Goal: Information Seeking & Learning: Understand process/instructions

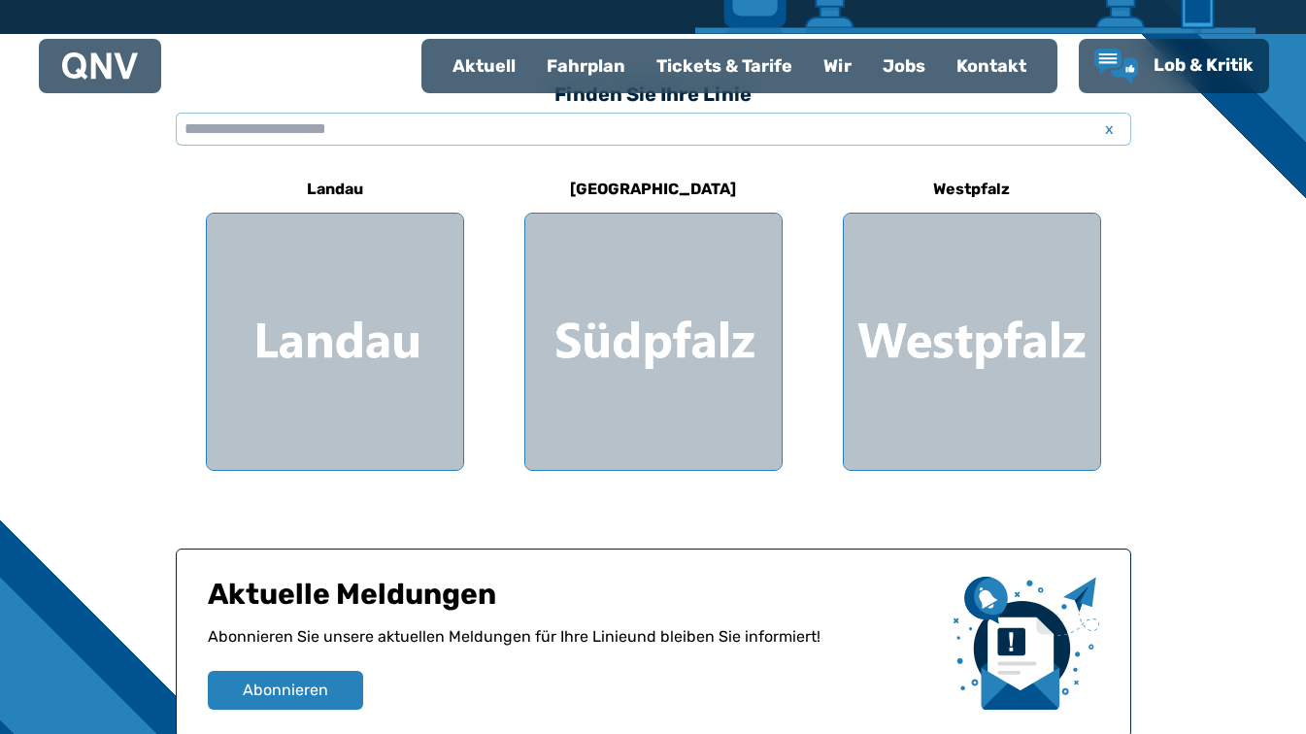
scroll to position [547, 0]
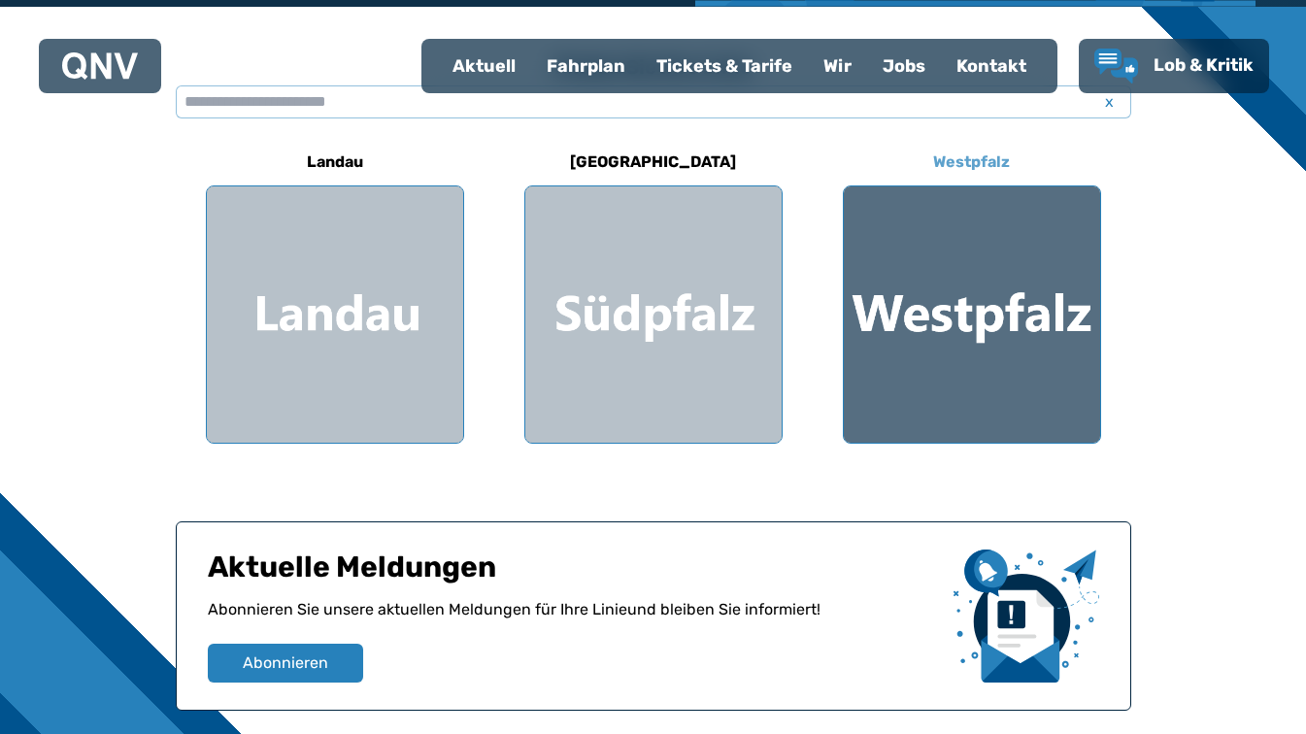
click at [1023, 294] on div at bounding box center [972, 314] width 256 height 256
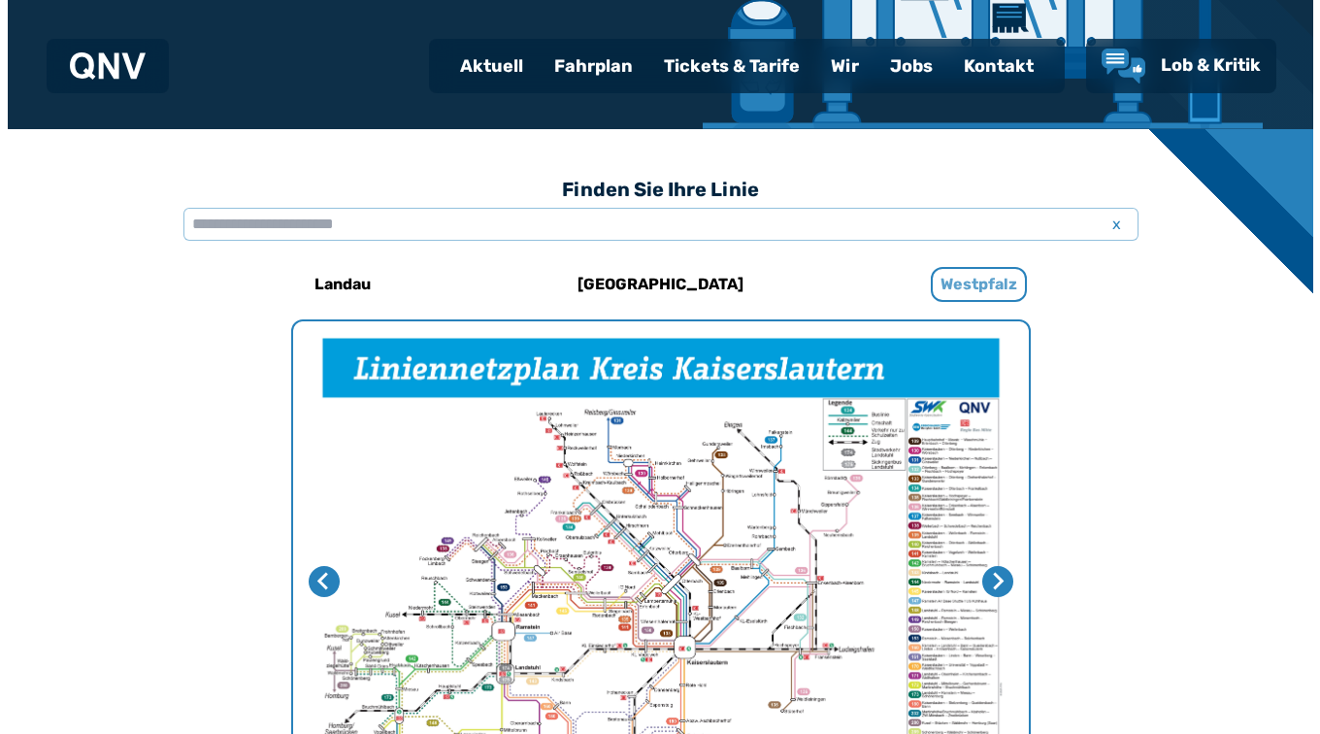
scroll to position [598, 0]
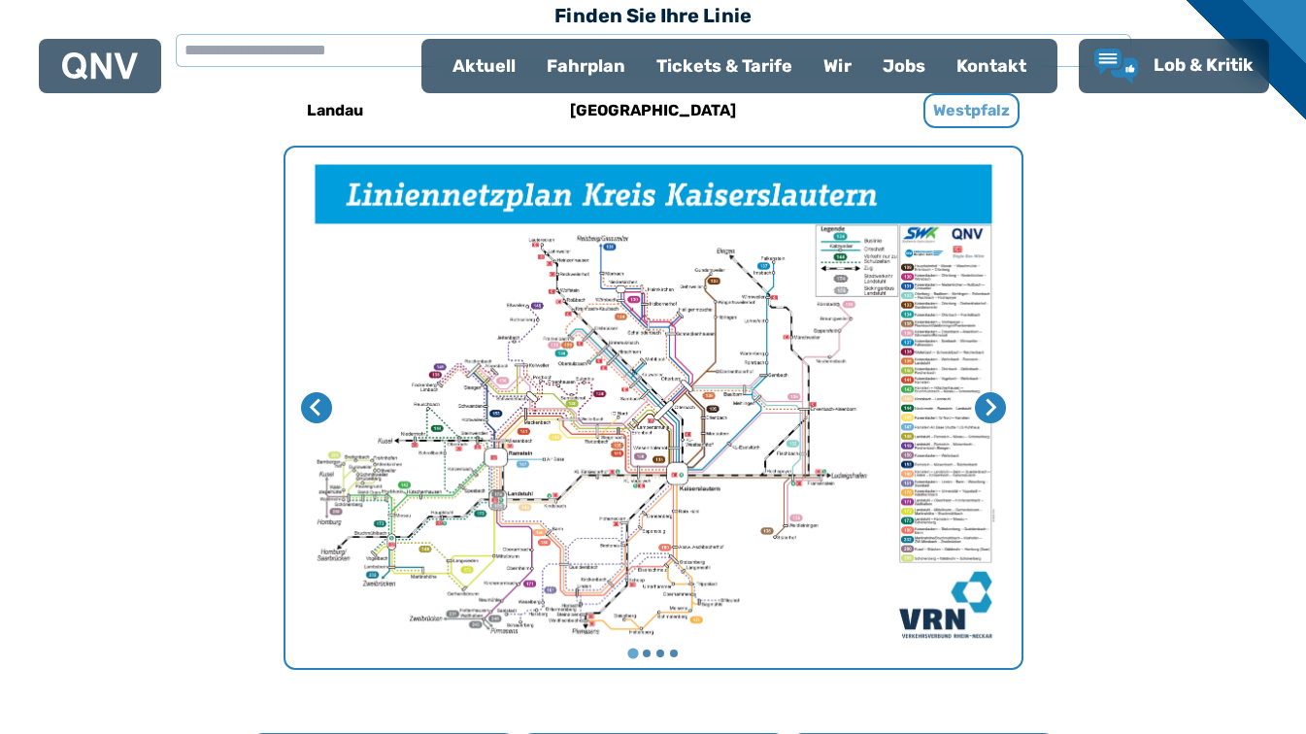
click at [778, 444] on img "1 von 4" at bounding box center [653, 408] width 736 height 520
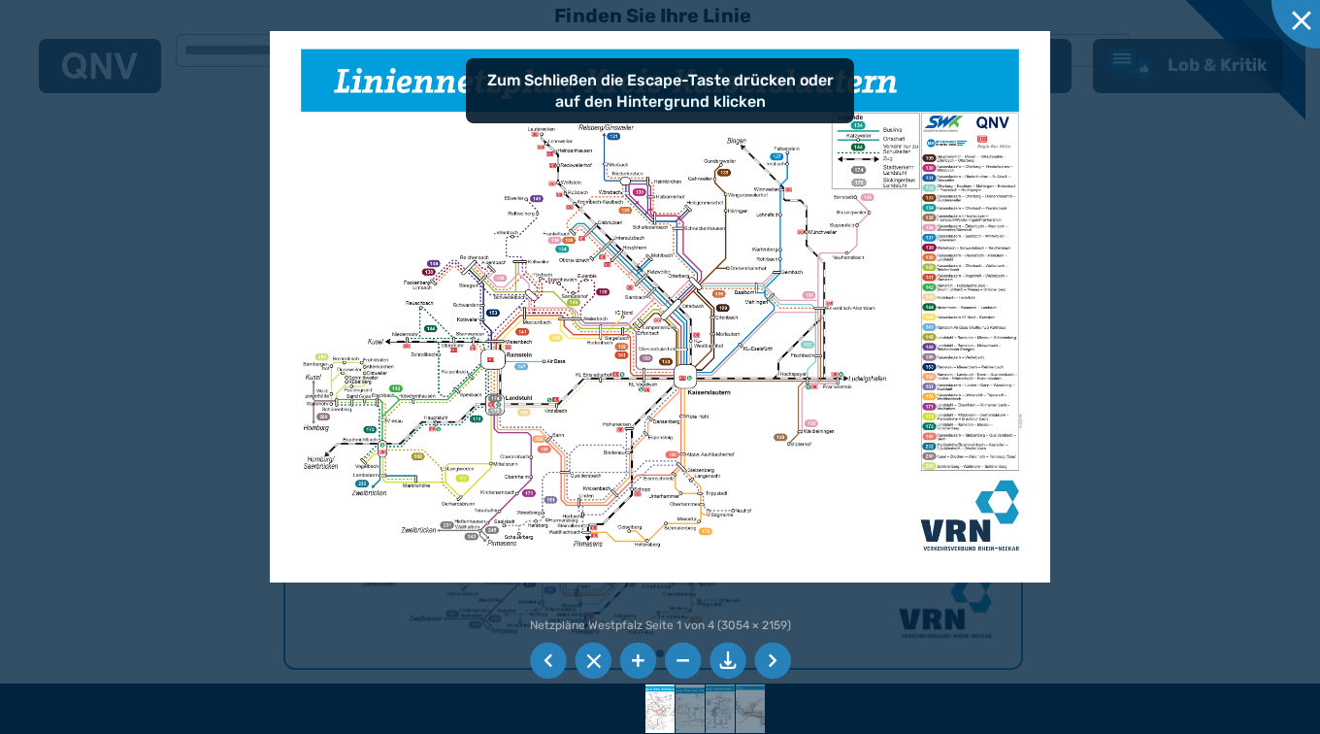
click at [639, 662] on li at bounding box center [637, 661] width 37 height 37
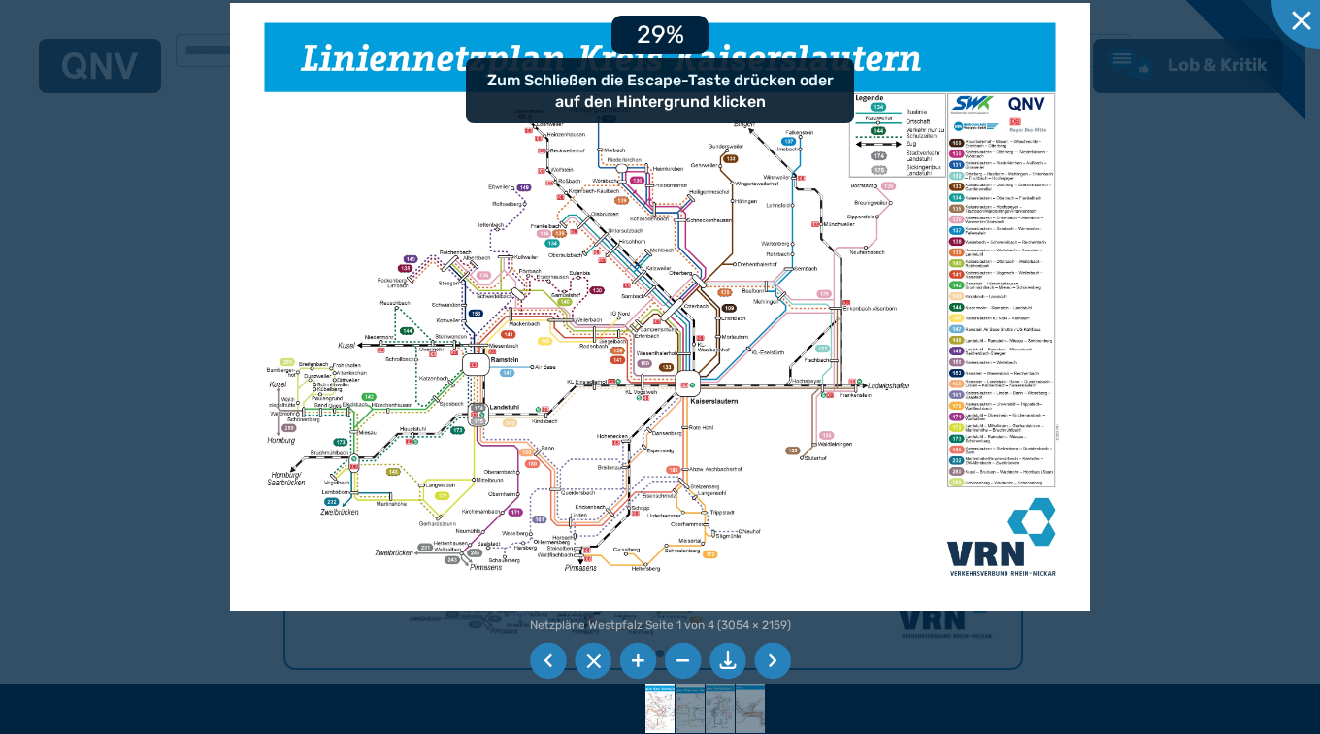
click at [639, 662] on li at bounding box center [637, 661] width 37 height 37
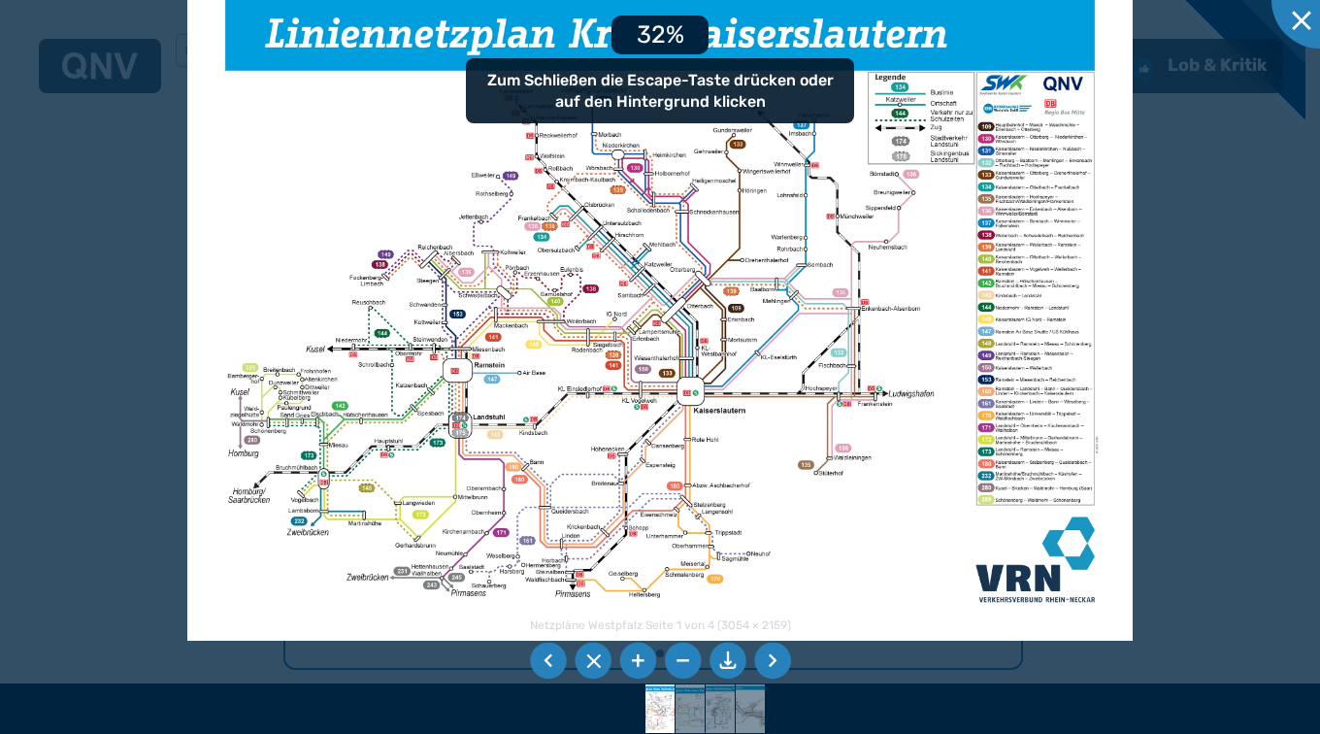
click at [639, 662] on li at bounding box center [637, 661] width 37 height 37
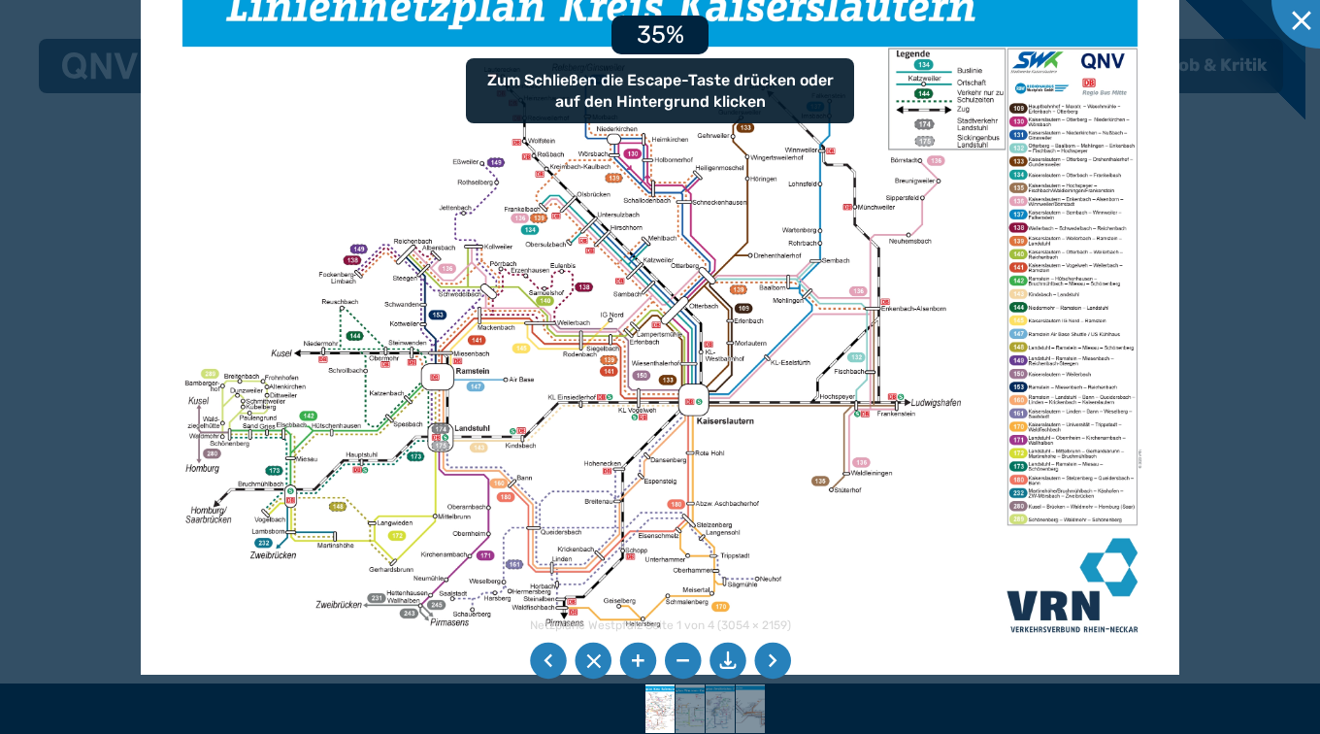
click at [639, 662] on li at bounding box center [637, 661] width 37 height 37
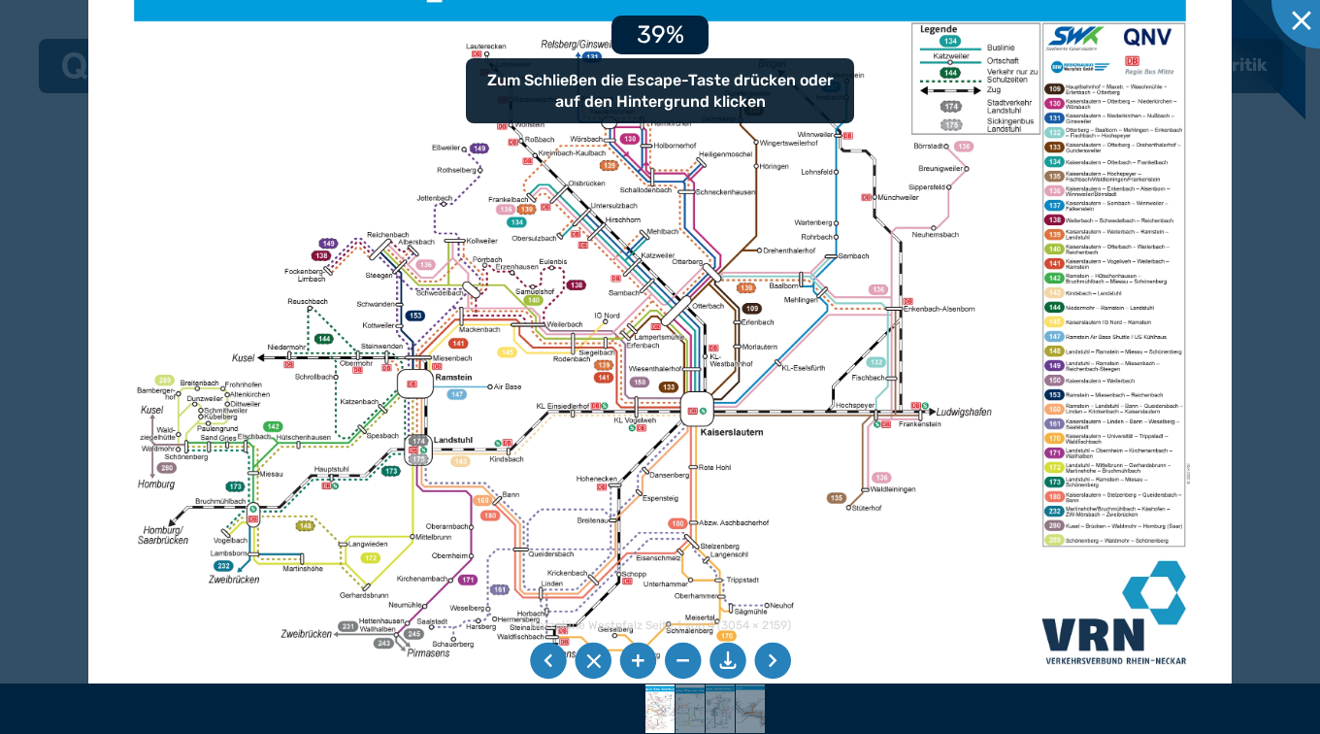
click at [639, 662] on li at bounding box center [637, 661] width 37 height 37
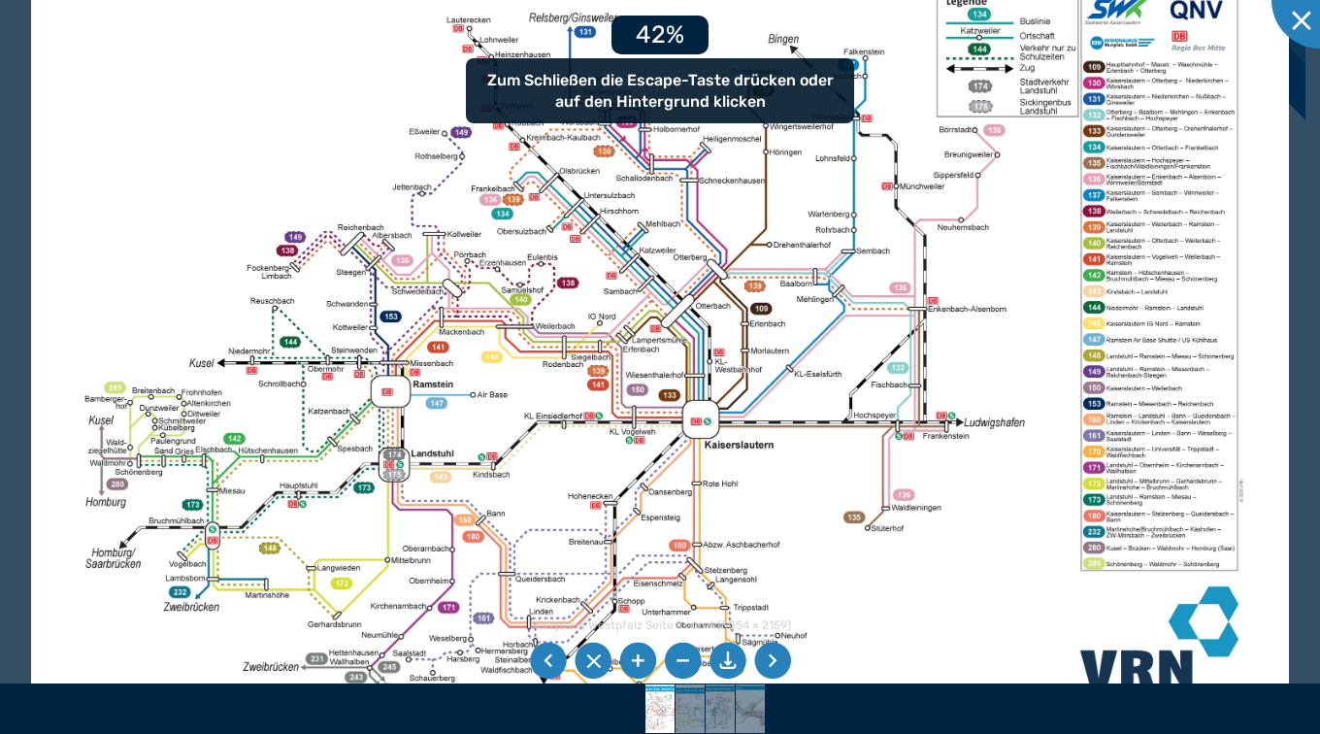
click at [639, 662] on li at bounding box center [637, 661] width 37 height 37
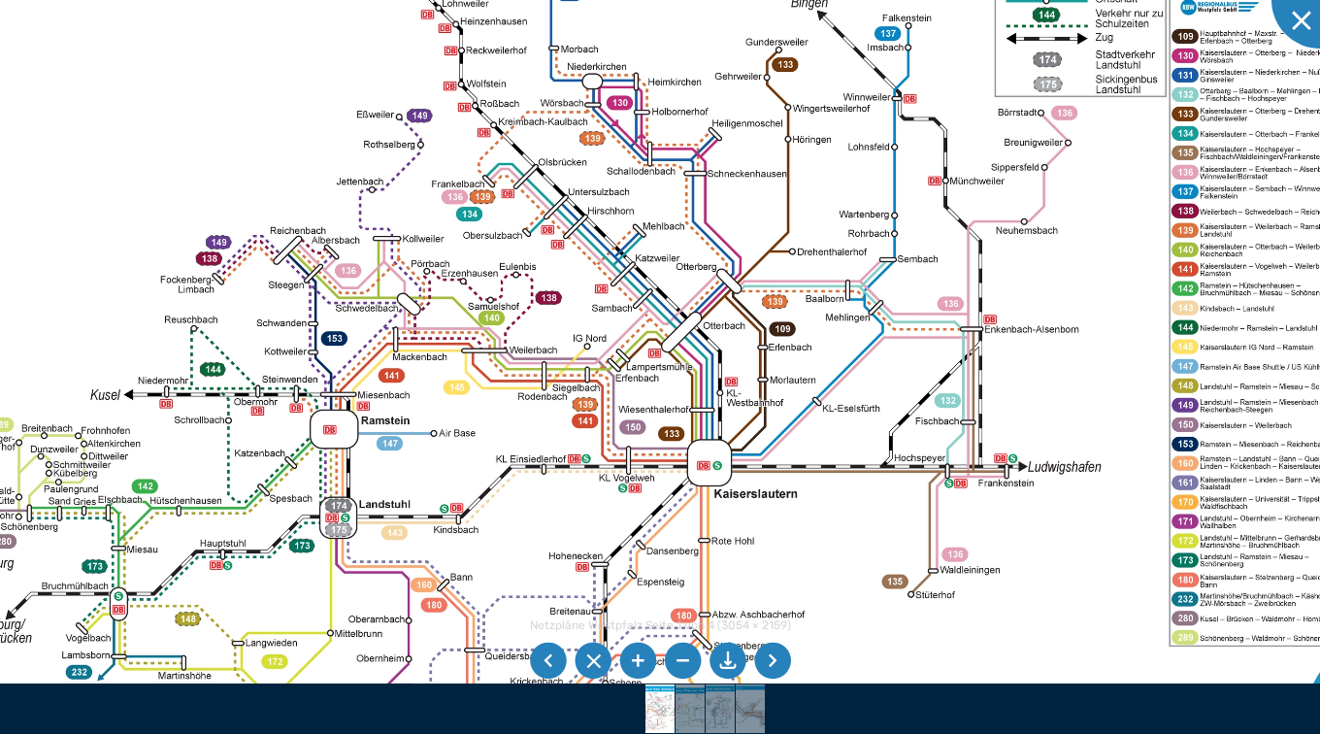
click at [868, 486] on img at bounding box center [660, 326] width 1522 height 1076
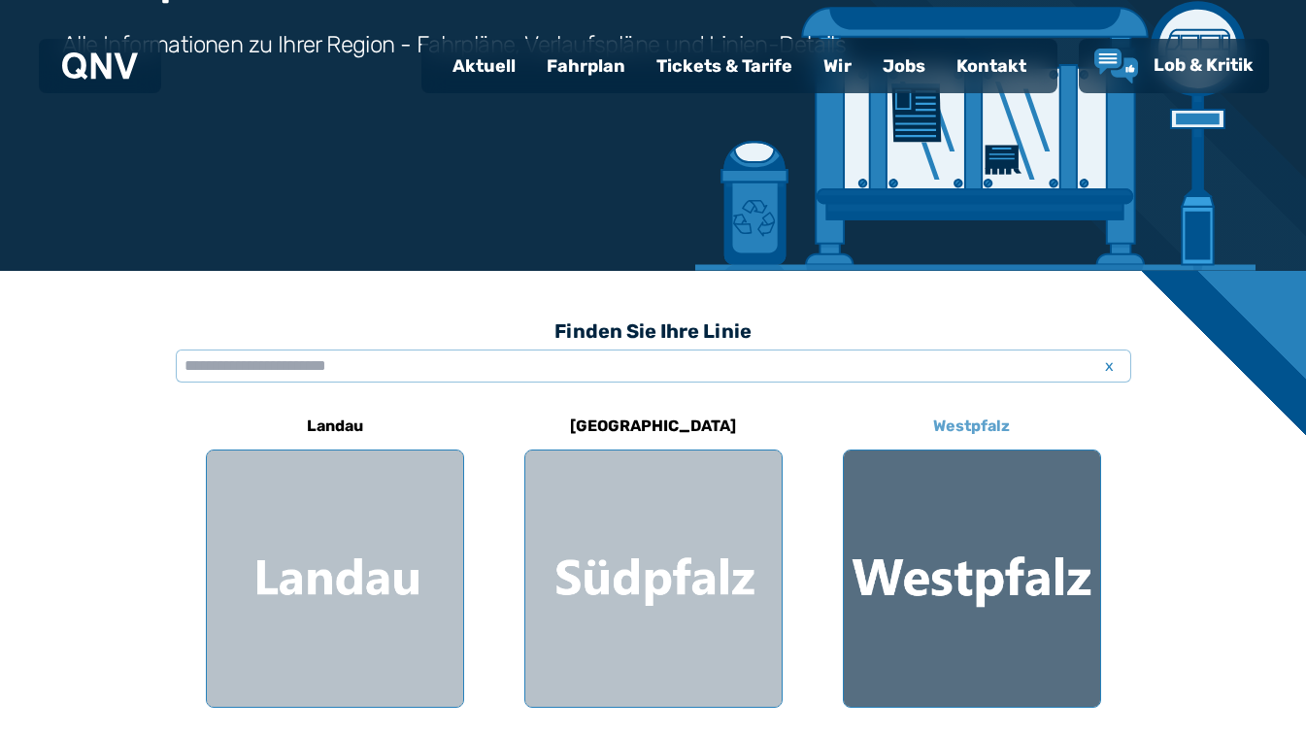
scroll to position [280, 0]
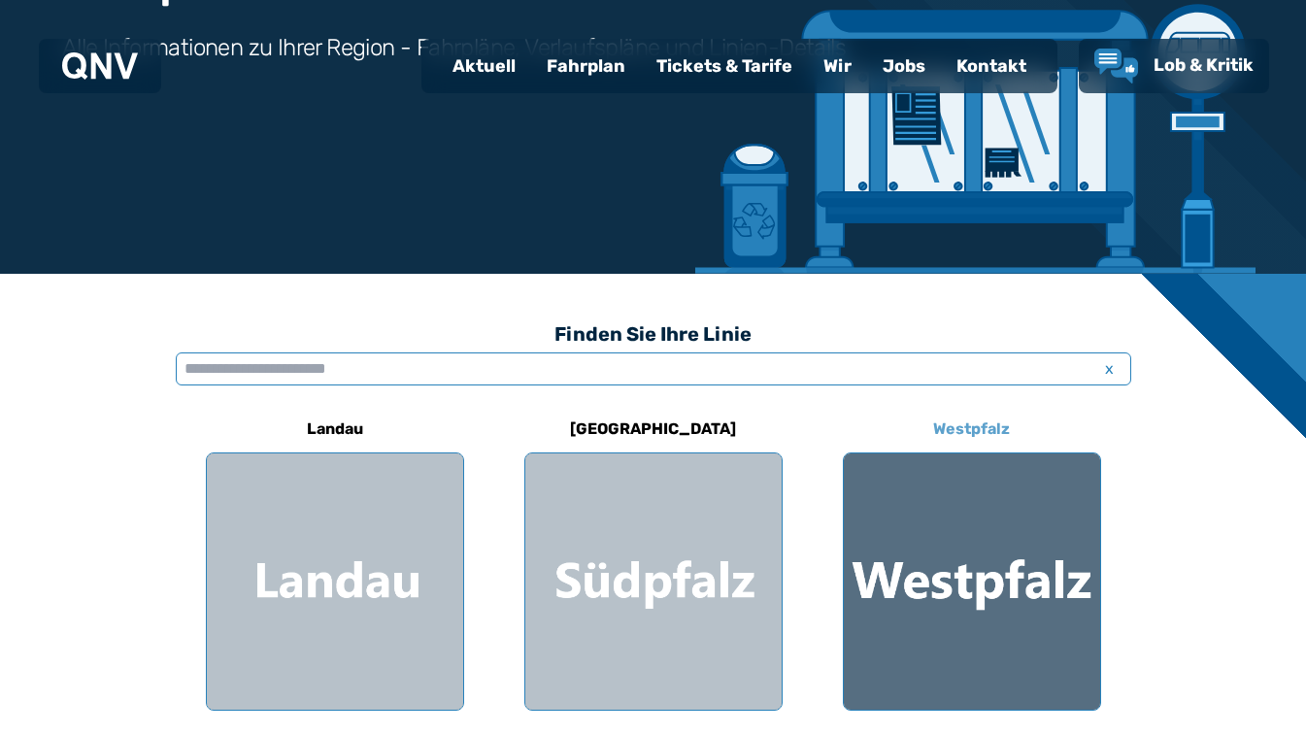
click at [967, 381] on input "text" at bounding box center [653, 368] width 955 height 33
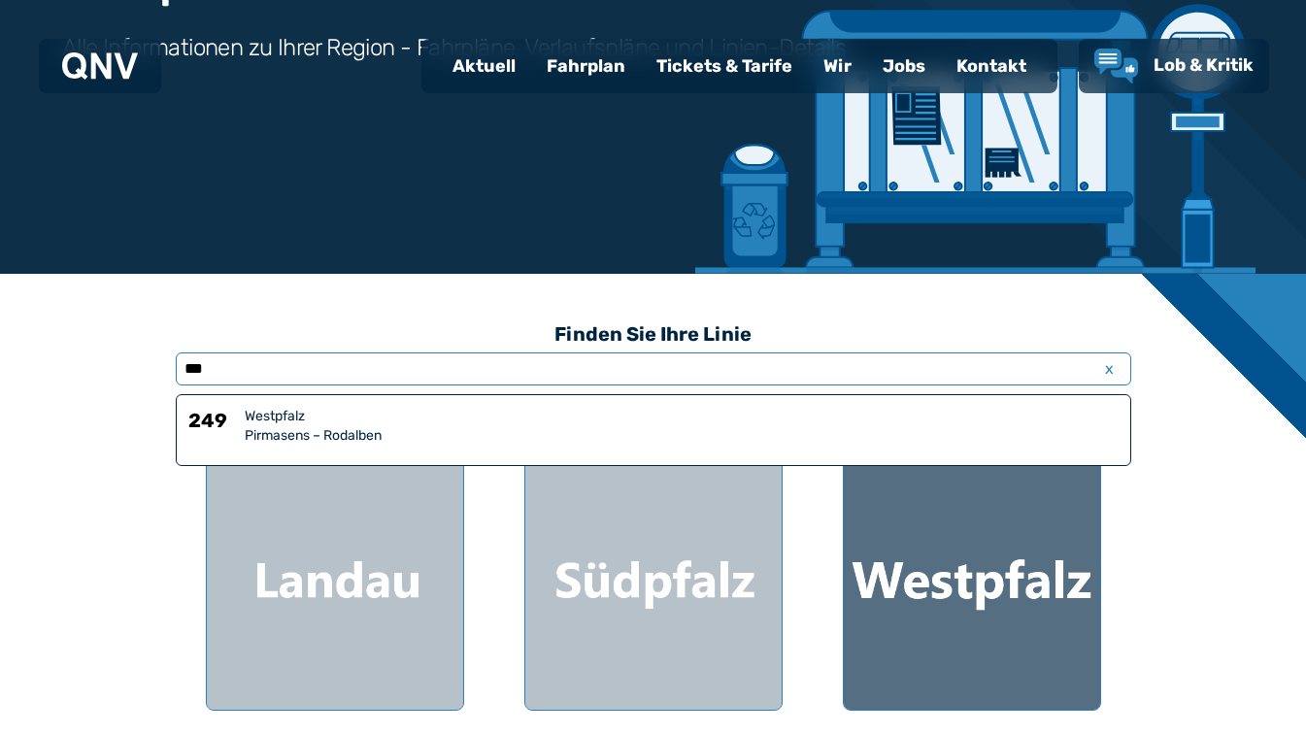
type input "***"
click at [1002, 610] on div at bounding box center [972, 581] width 256 height 256
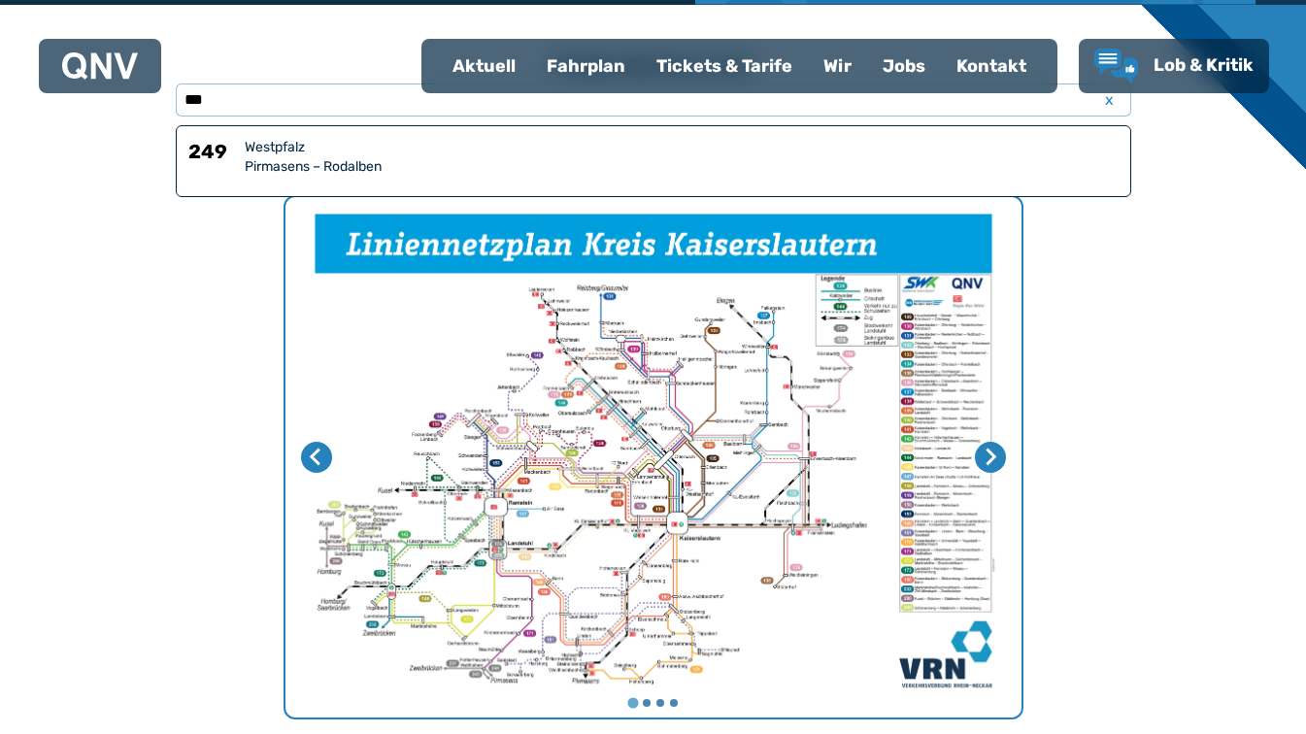
scroll to position [598, 0]
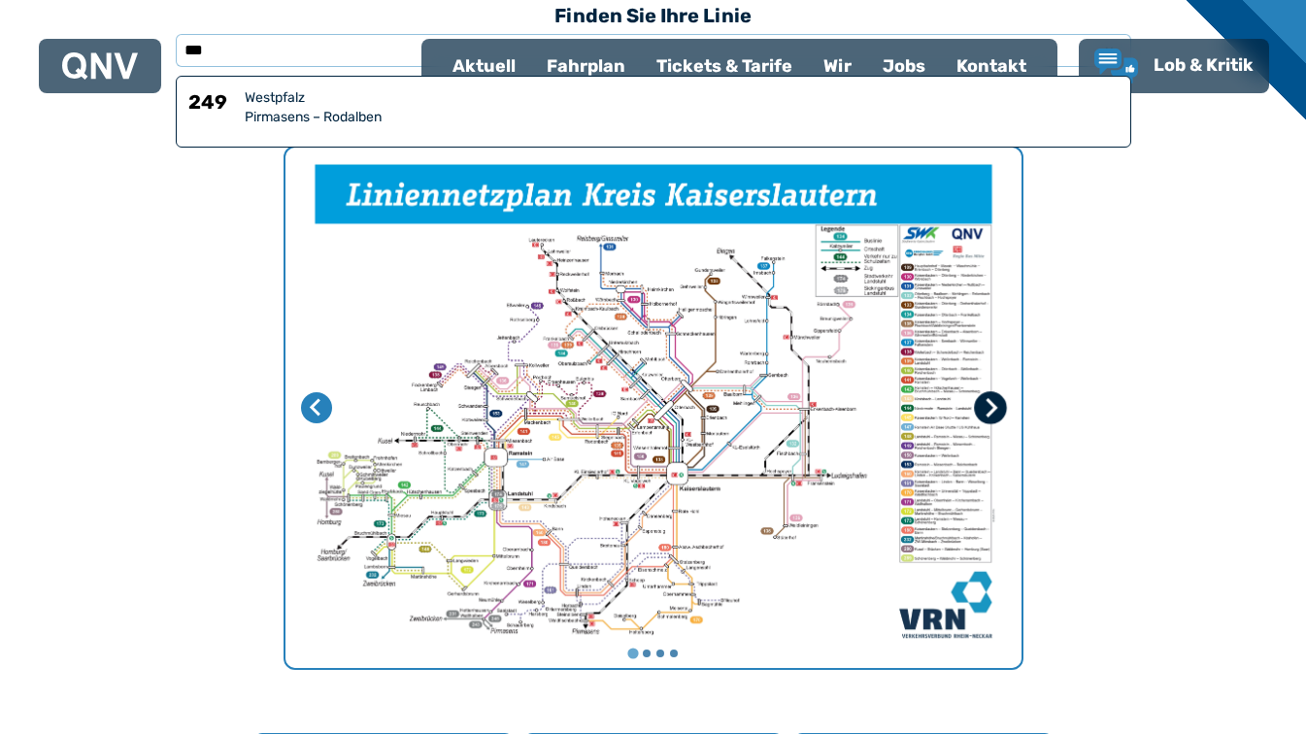
click at [993, 414] on icon "Nächste Seite" at bounding box center [989, 407] width 19 height 19
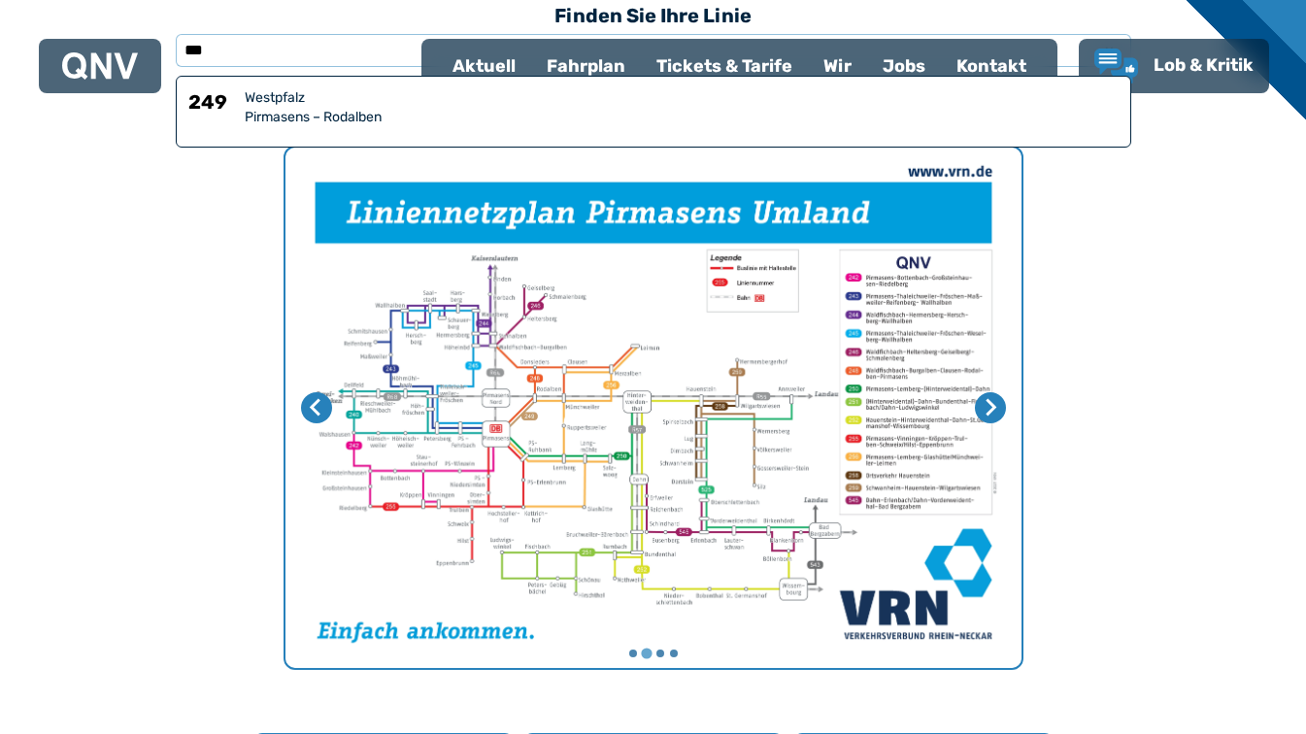
click at [662, 372] on img "2 von 4" at bounding box center [653, 408] width 736 height 520
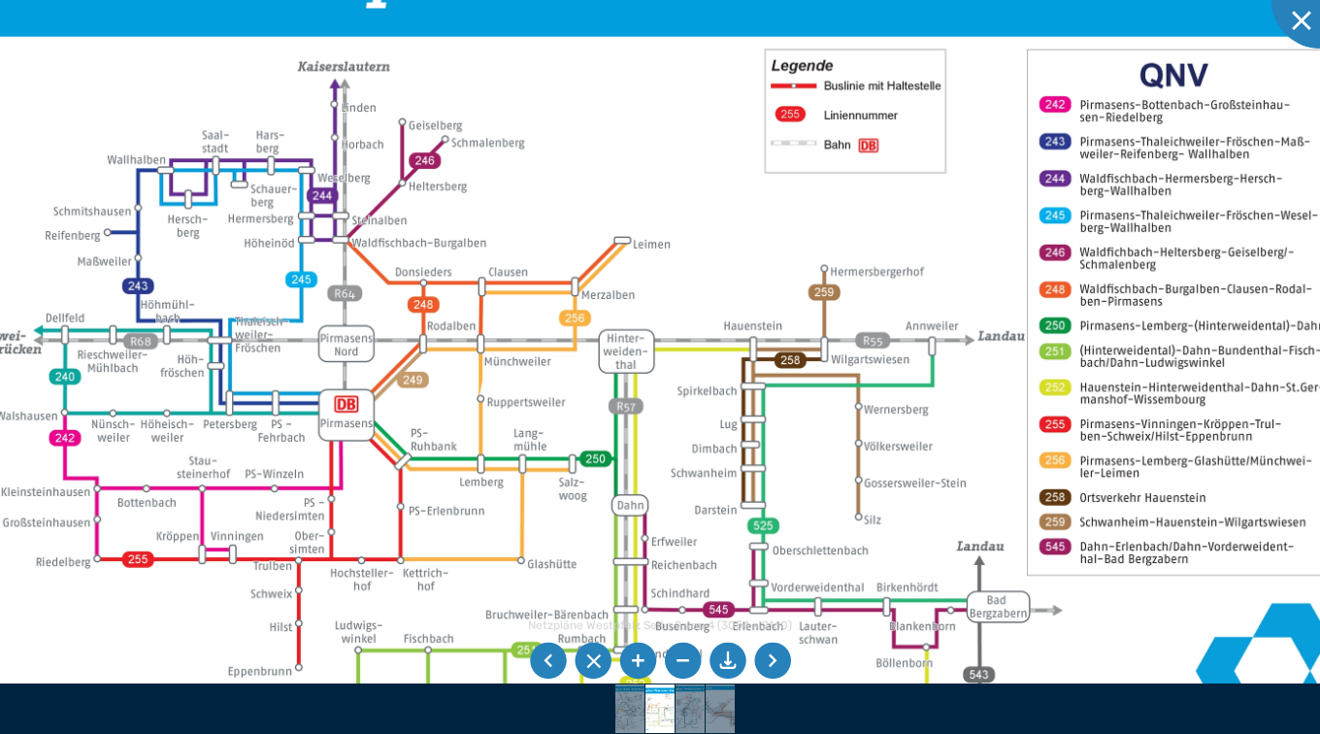
click at [1012, 301] on img at bounding box center [659, 363] width 1460 height 1033
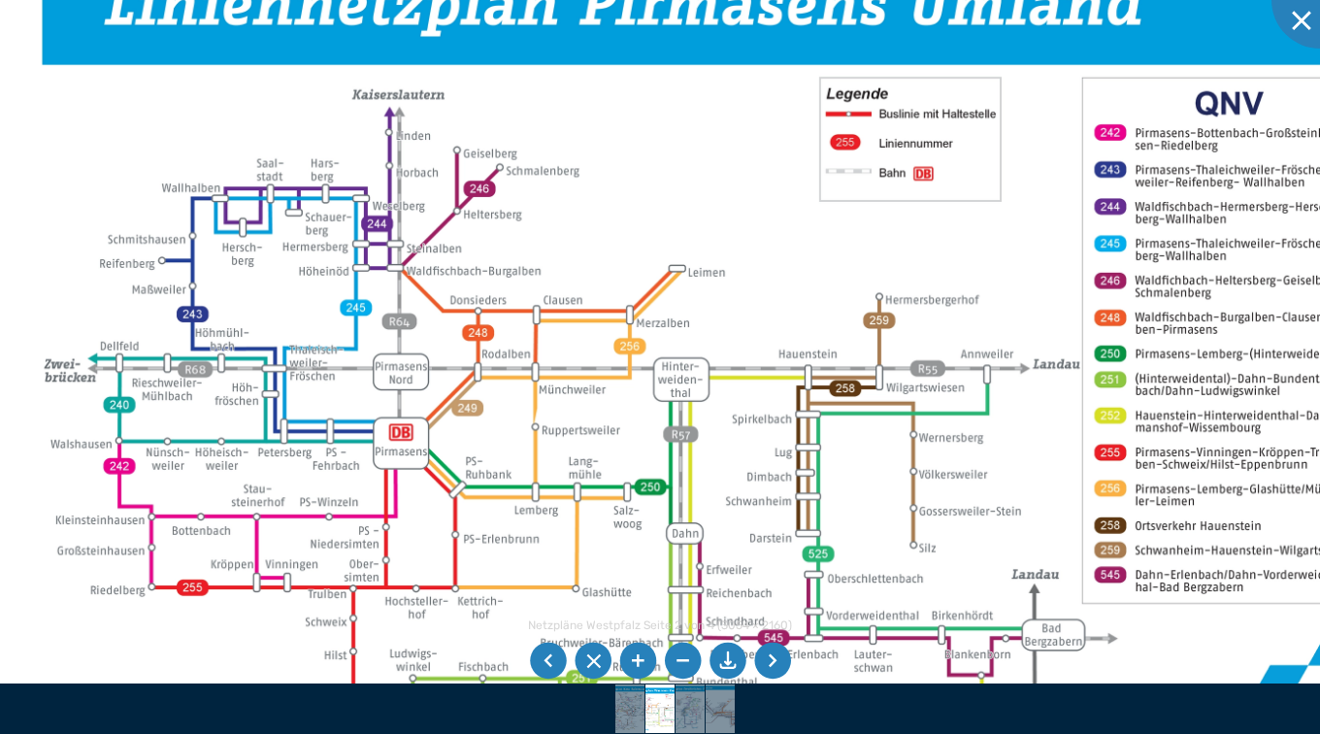
click at [1055, 297] on img at bounding box center [713, 391] width 1460 height 1033
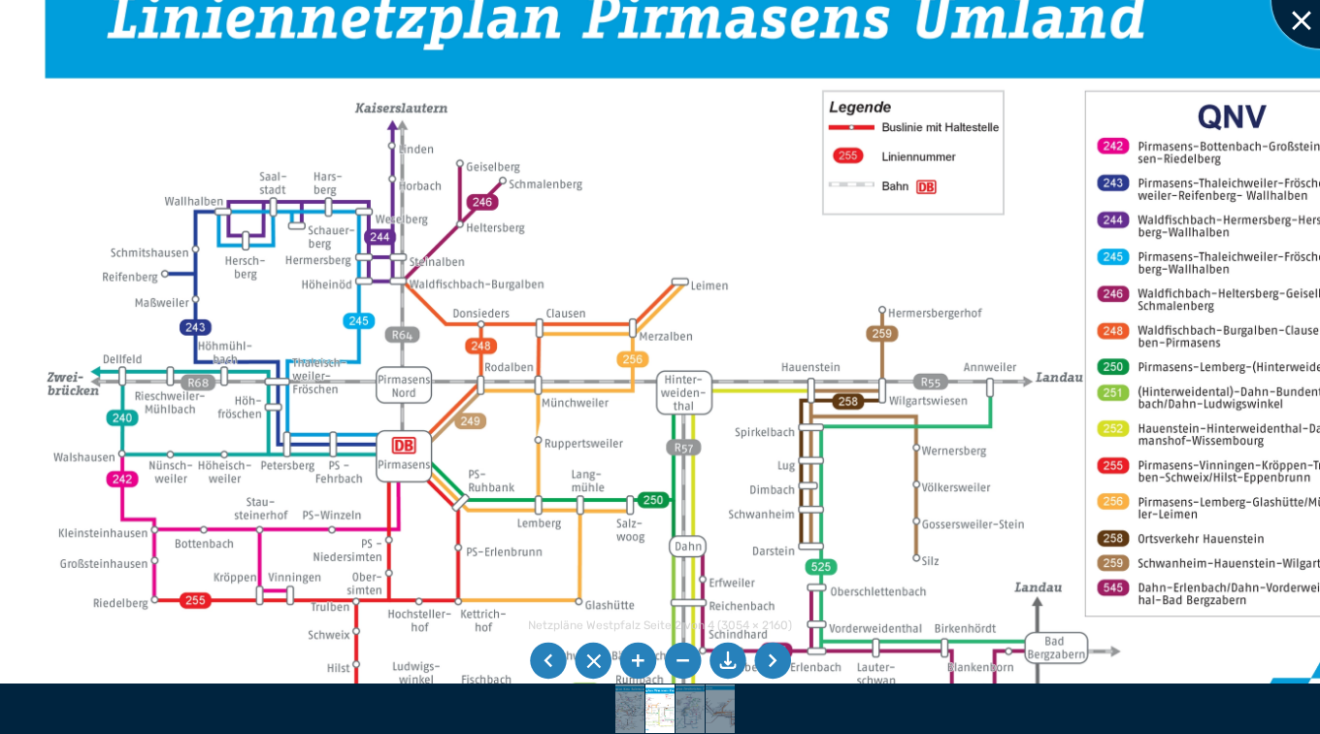
click at [1281, 6] on div at bounding box center [1320, -1] width 97 height 97
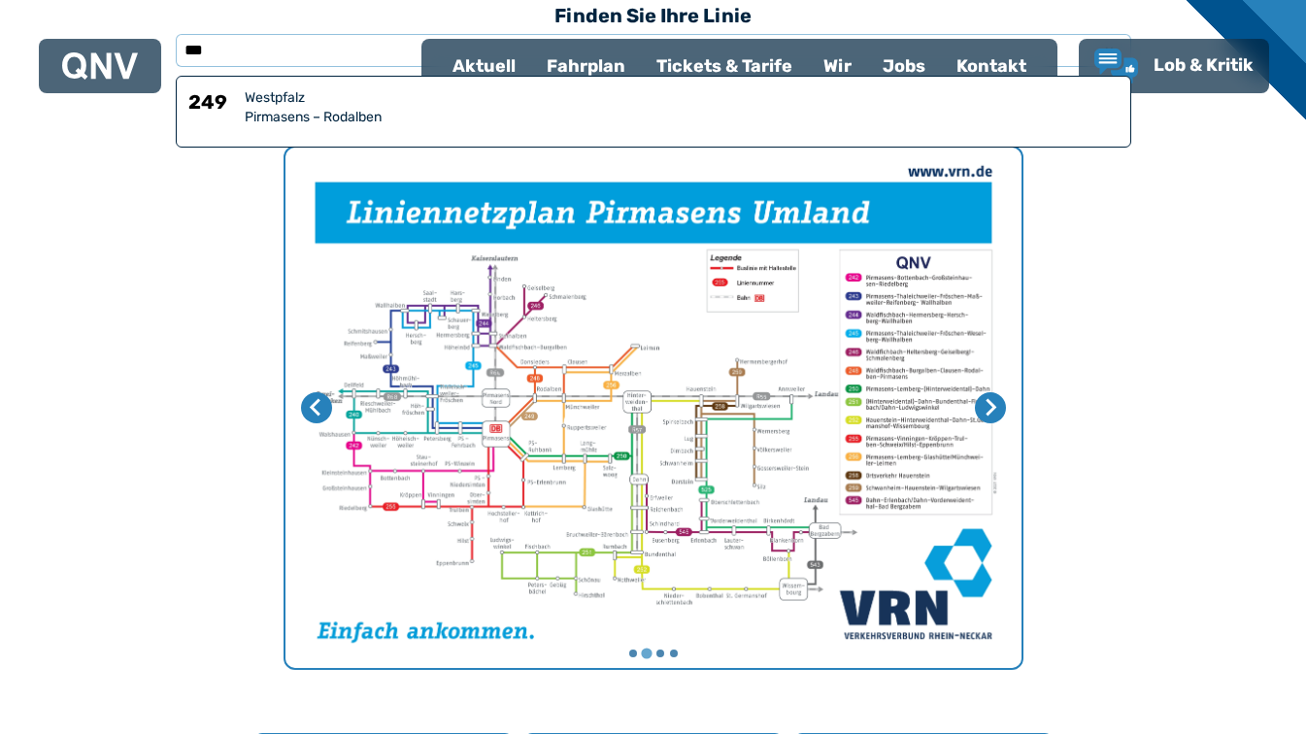
click at [333, 116] on div "Pirmasens – Rodalben" at bounding box center [682, 117] width 874 height 19
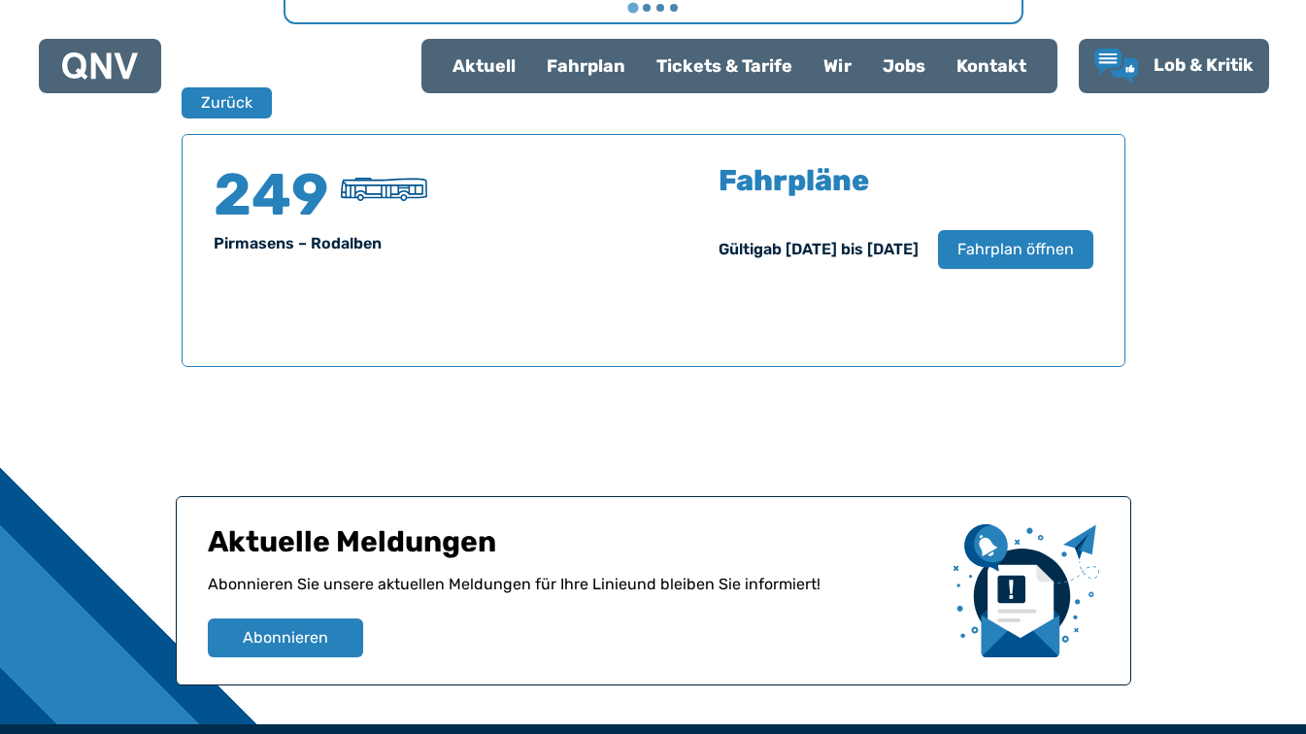
scroll to position [1280, 0]
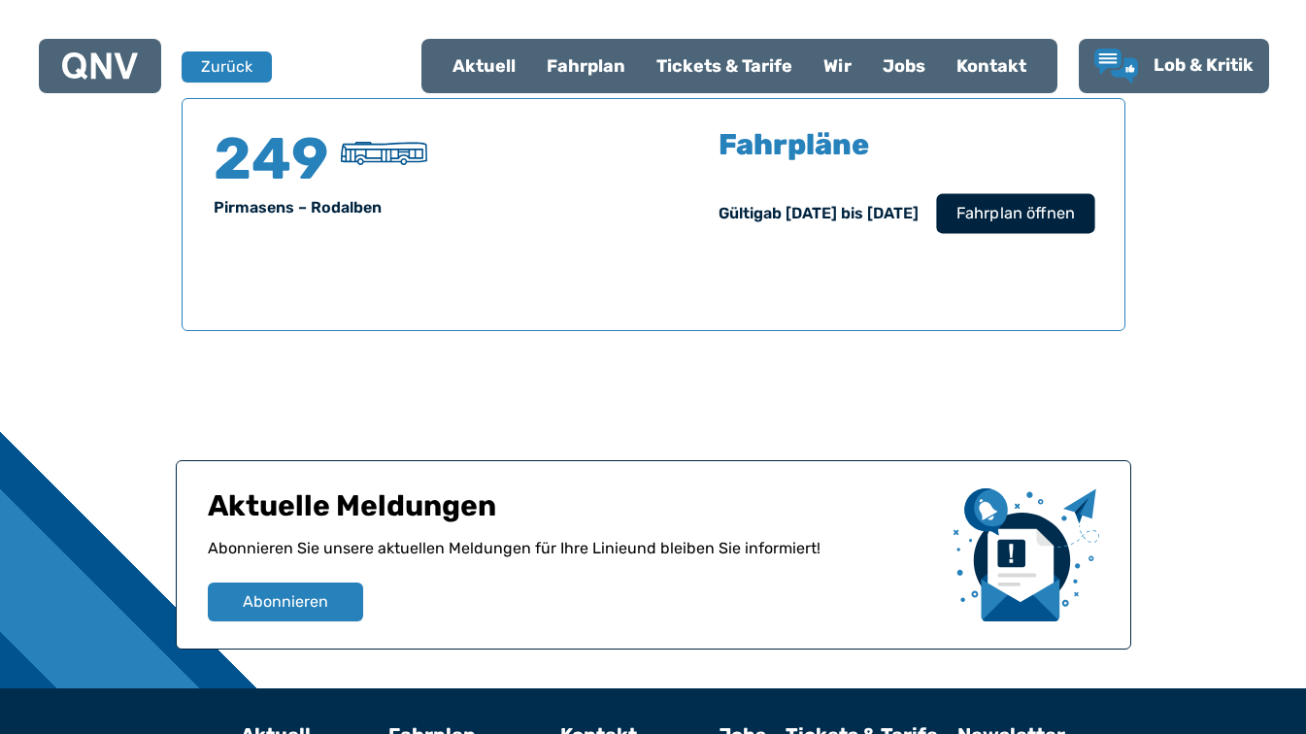
click at [1014, 221] on span "Fahrplan öffnen" at bounding box center [1014, 213] width 118 height 23
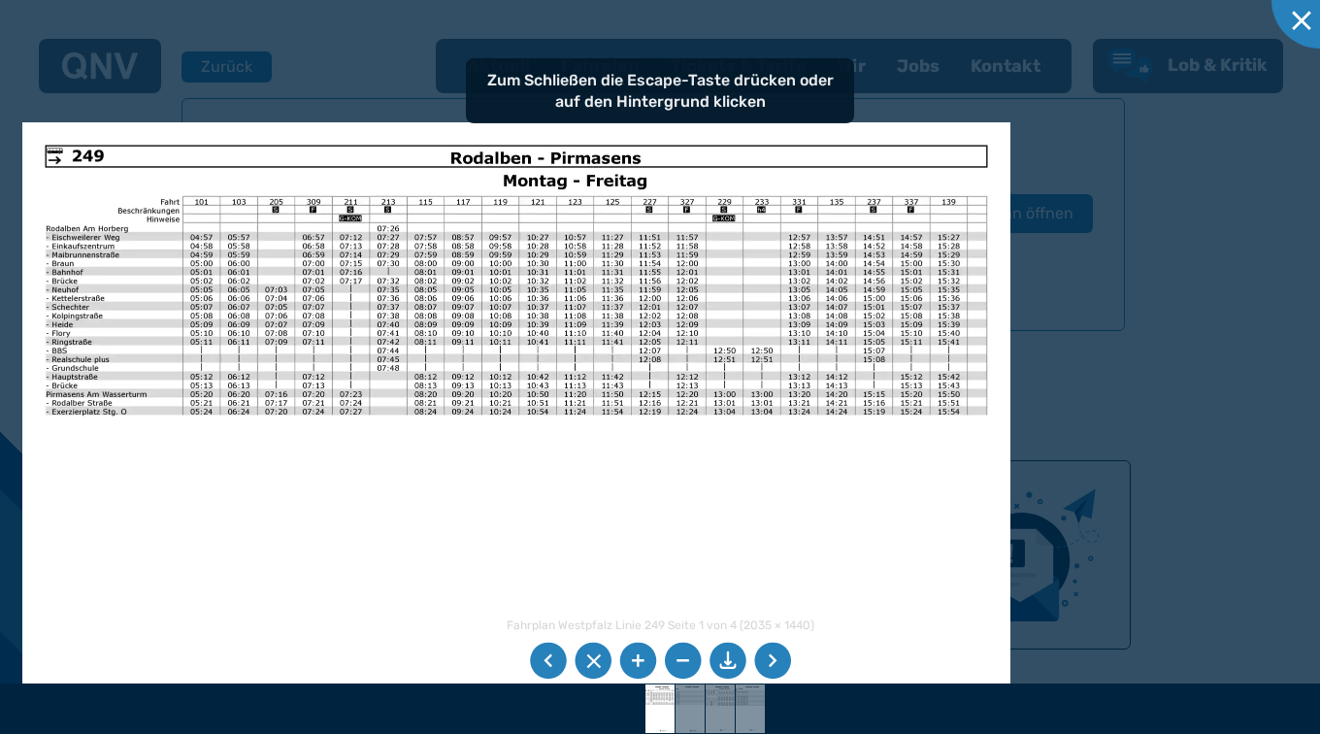
click at [775, 537] on img at bounding box center [516, 471] width 988 height 699
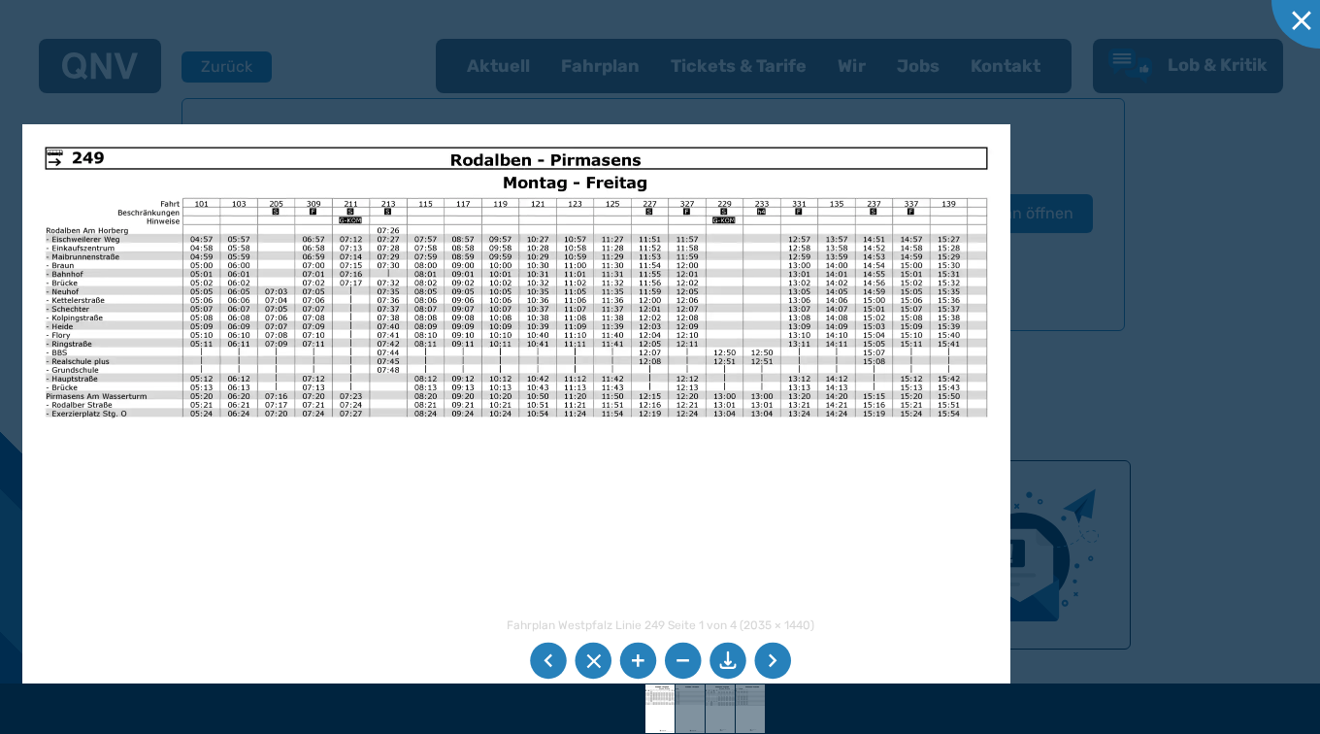
click at [636, 664] on li at bounding box center [637, 661] width 37 height 37
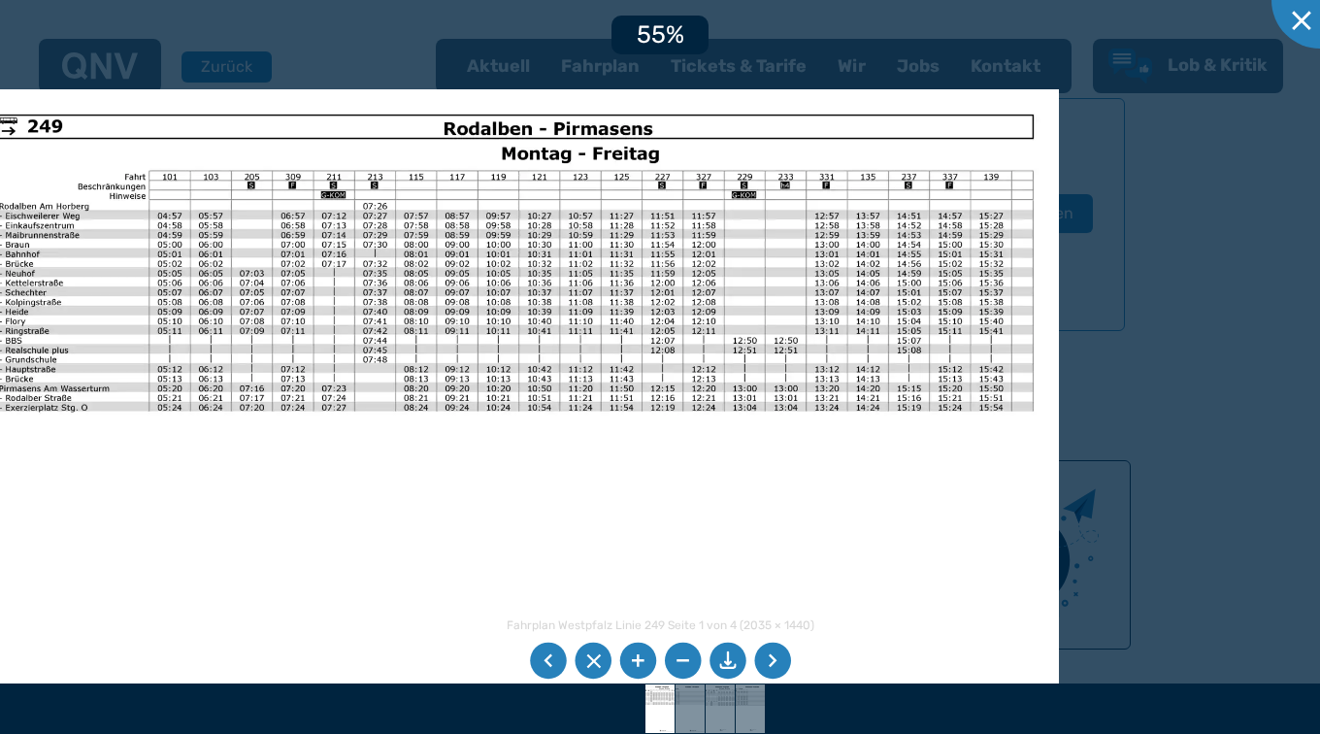
click at [636, 664] on li at bounding box center [637, 661] width 37 height 37
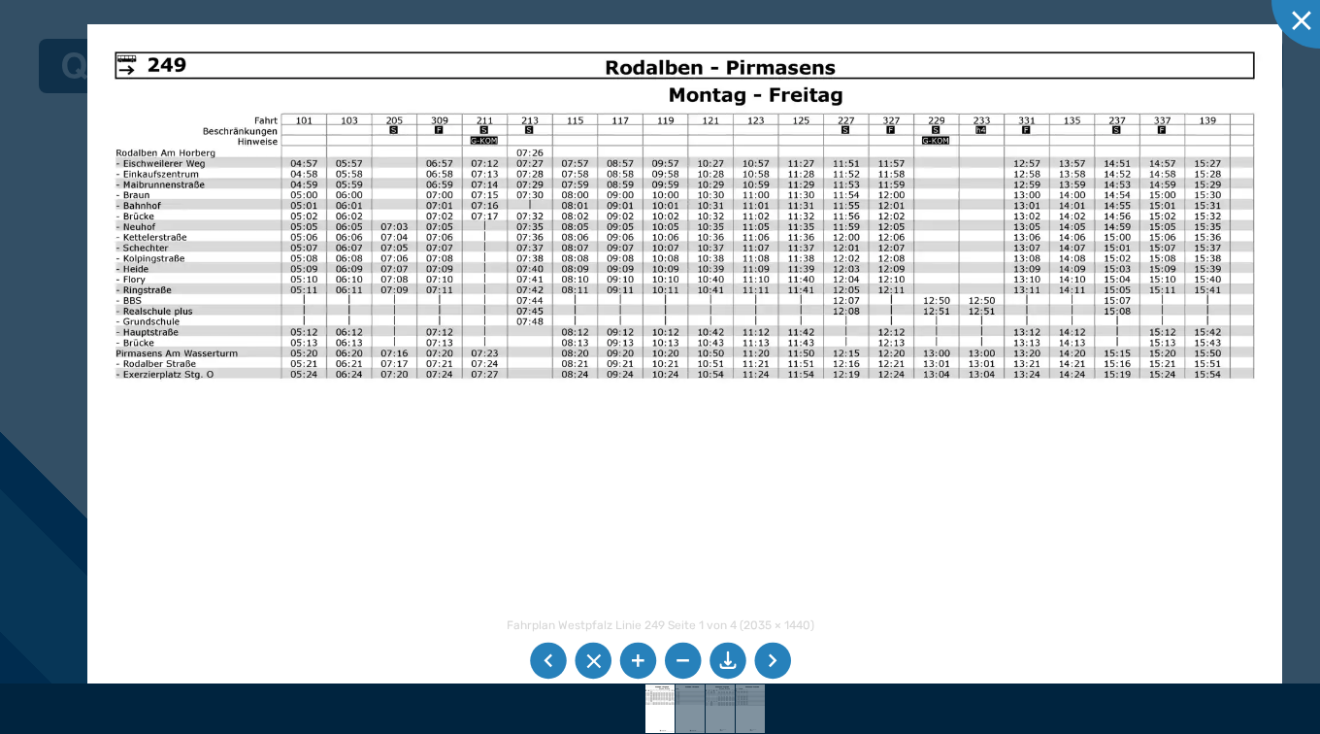
click at [720, 505] on img at bounding box center [684, 447] width 1195 height 846
click at [191, 338] on img at bounding box center [684, 447] width 1195 height 846
click at [782, 653] on li at bounding box center [772, 661] width 37 height 37
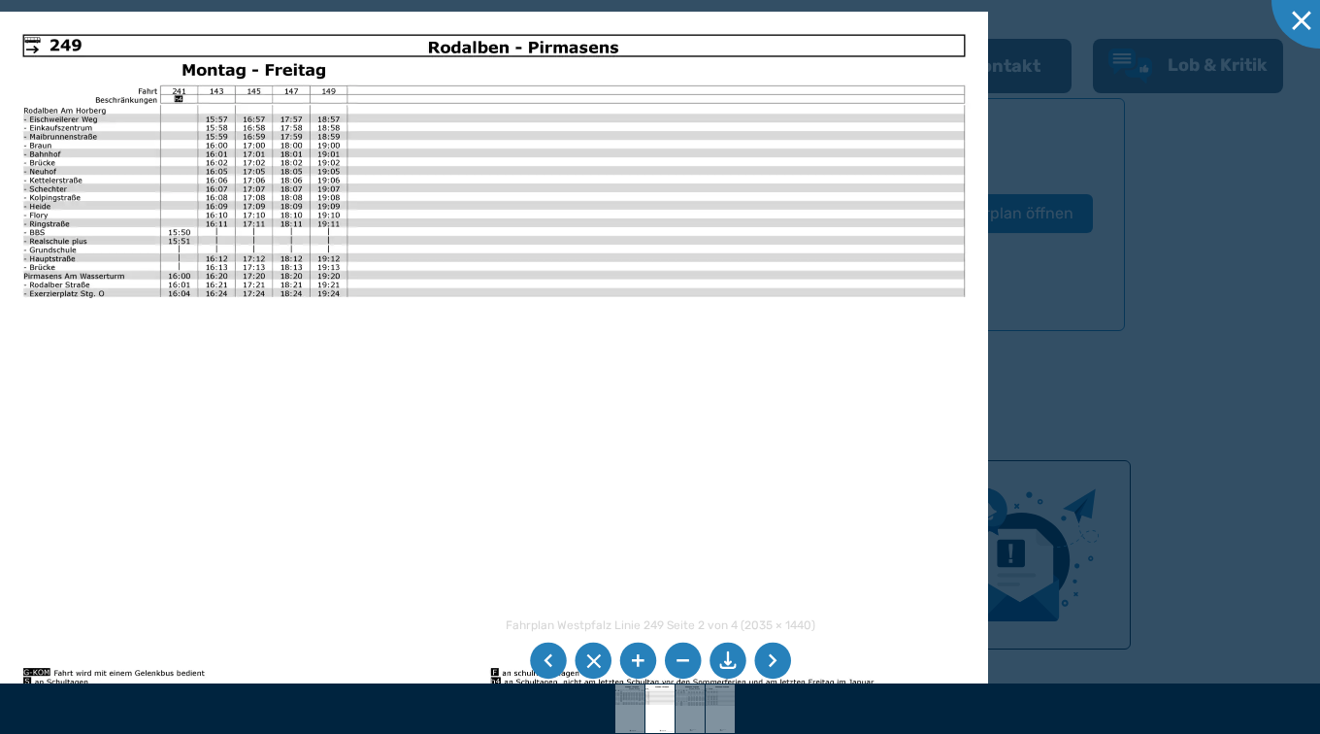
click at [779, 663] on li at bounding box center [772, 661] width 37 height 37
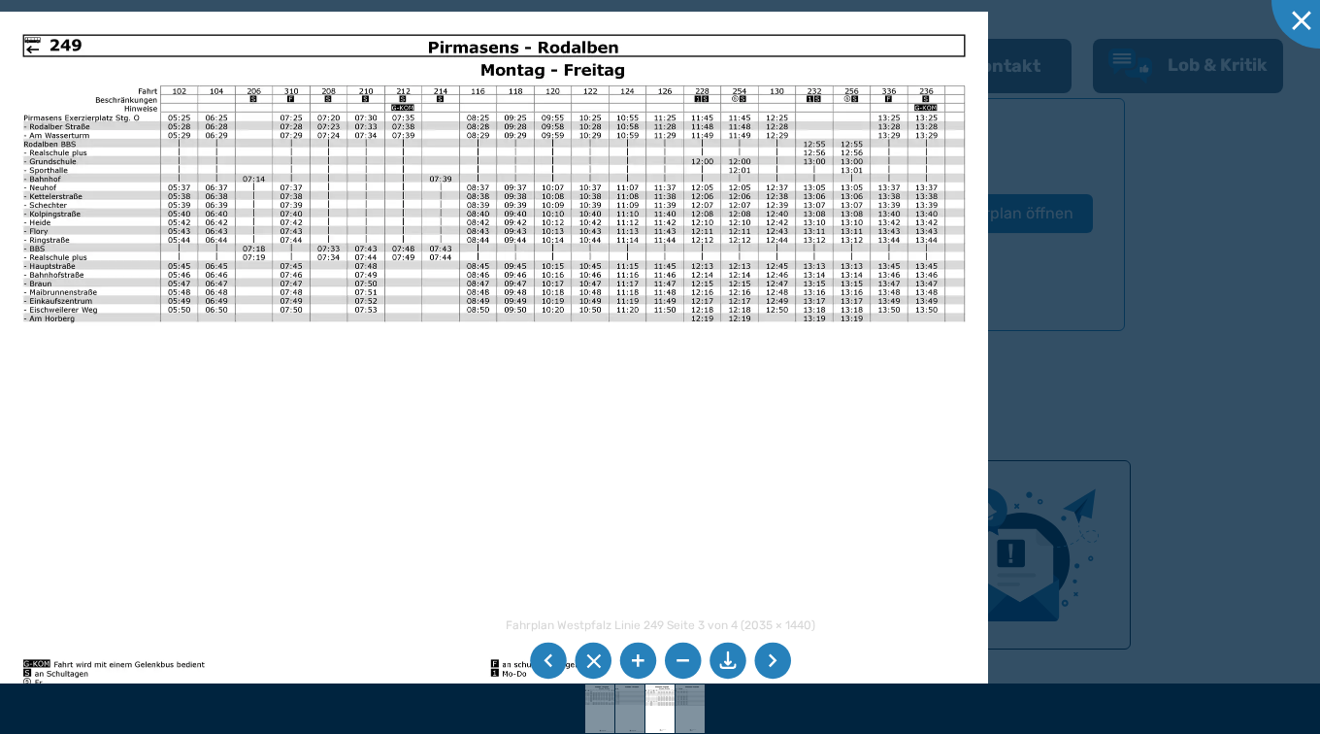
click at [770, 665] on li at bounding box center [772, 661] width 37 height 37
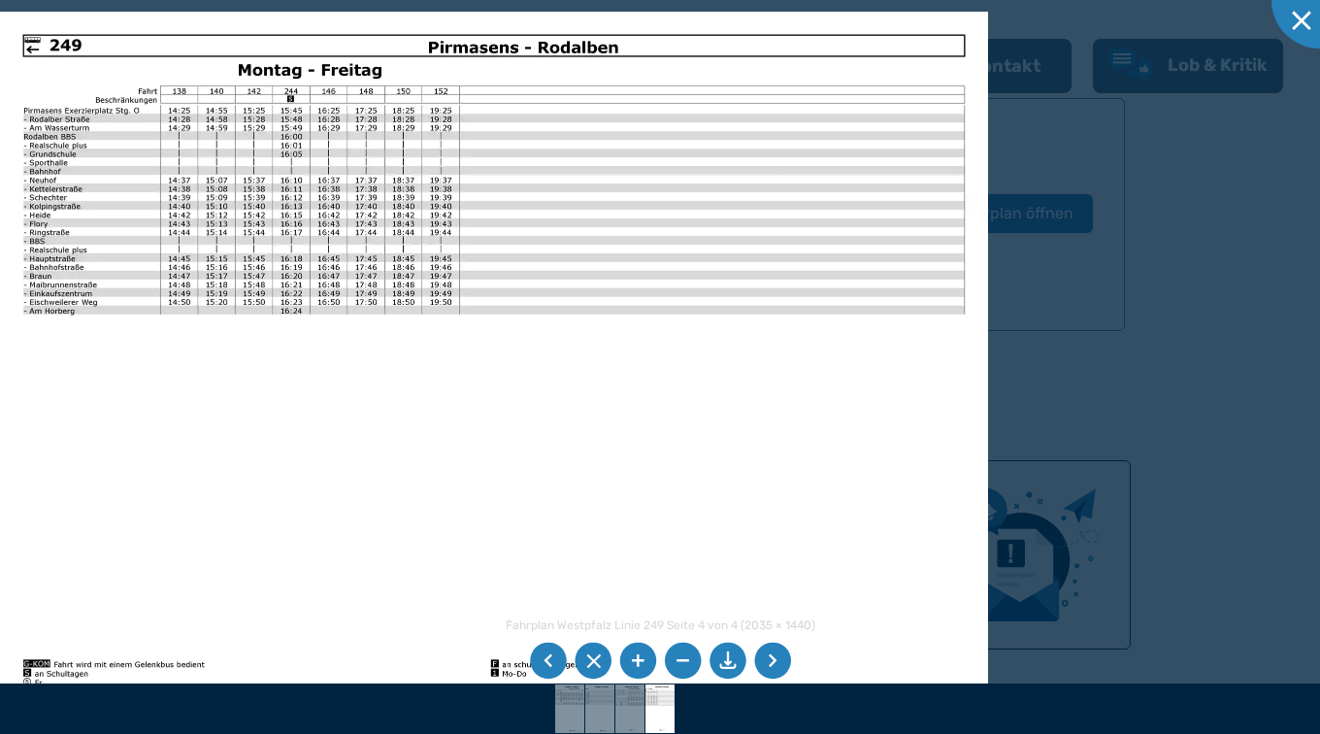
click at [770, 665] on li at bounding box center [772, 661] width 37 height 37
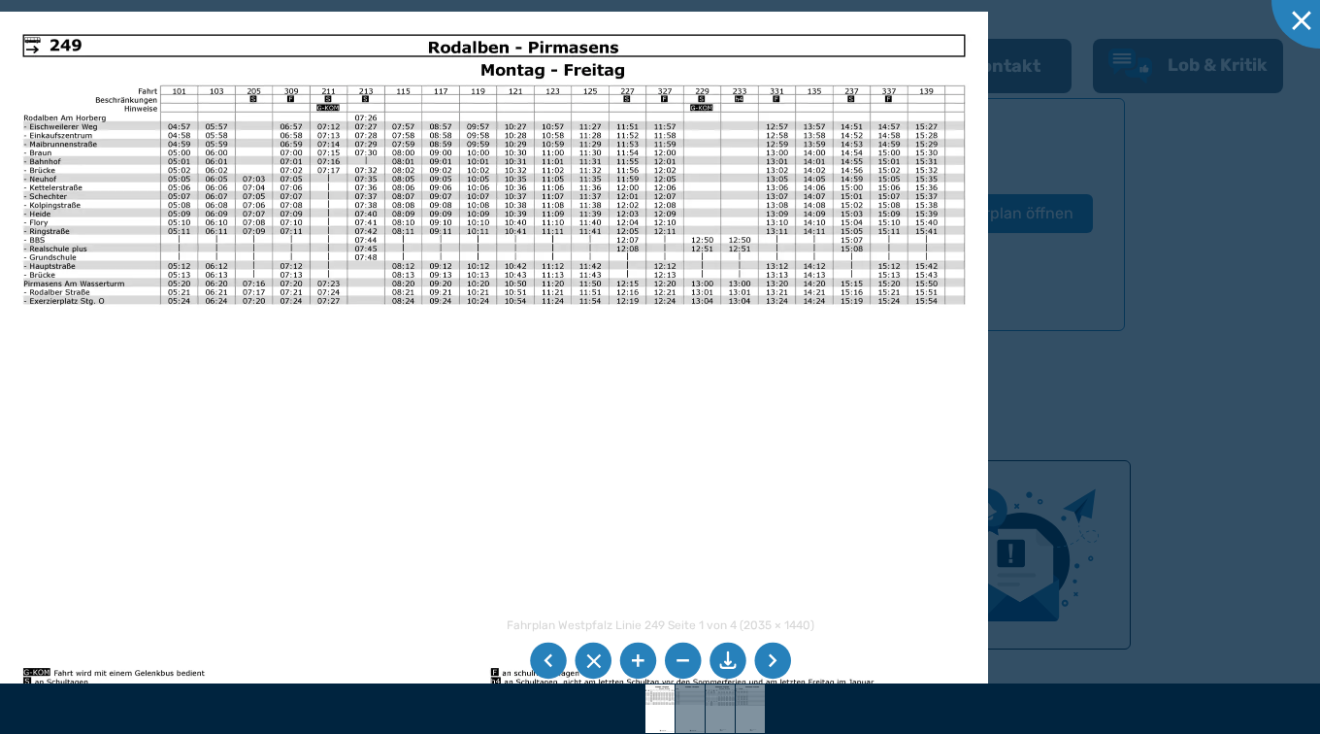
click at [735, 647] on li at bounding box center [728, 661] width 37 height 37
click at [772, 369] on img at bounding box center [494, 361] width 988 height 699
click at [598, 658] on li at bounding box center [593, 661] width 37 height 37
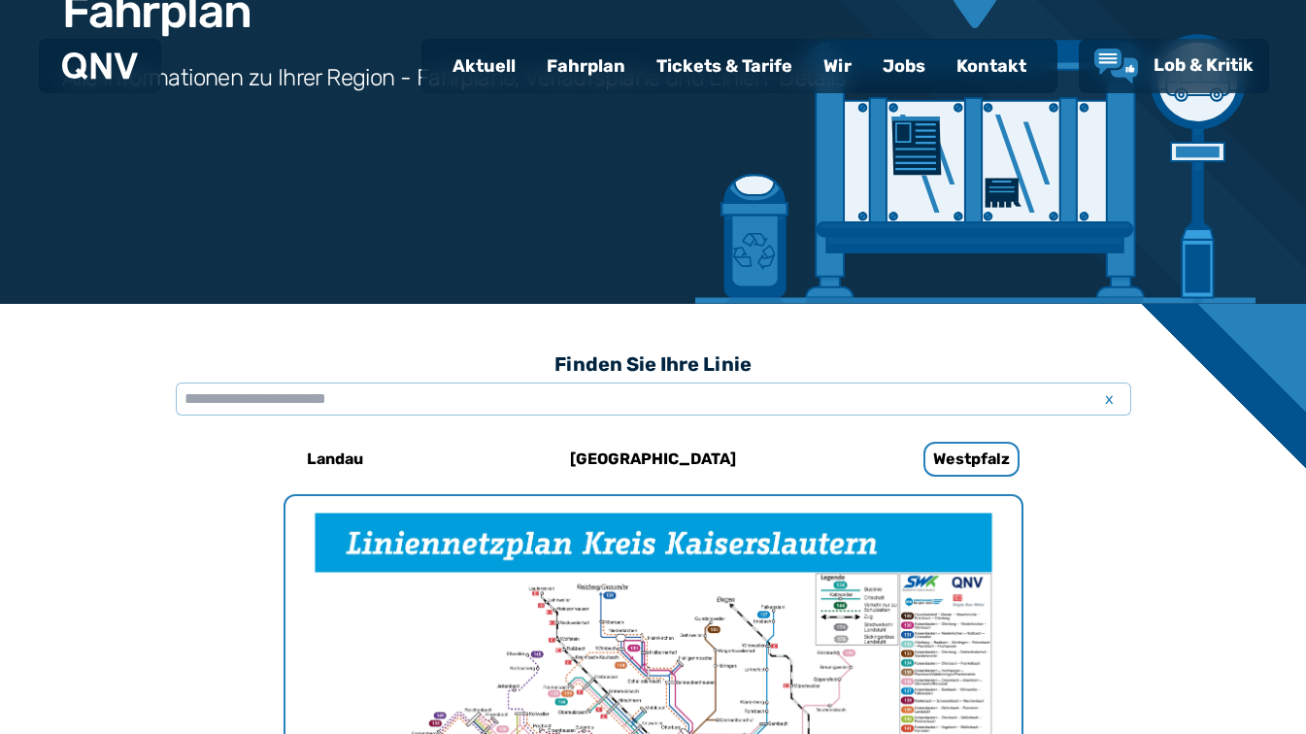
scroll to position [299, 0]
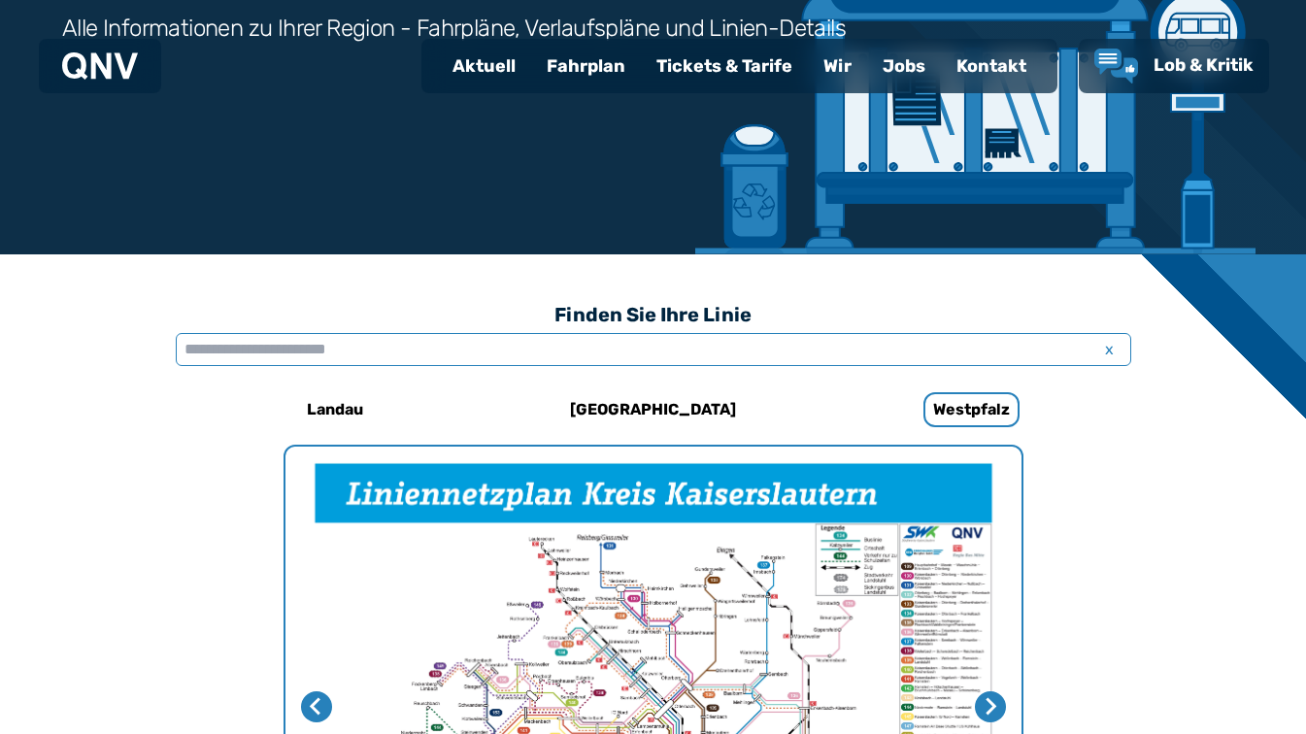
click at [550, 351] on input "text" at bounding box center [653, 349] width 955 height 33
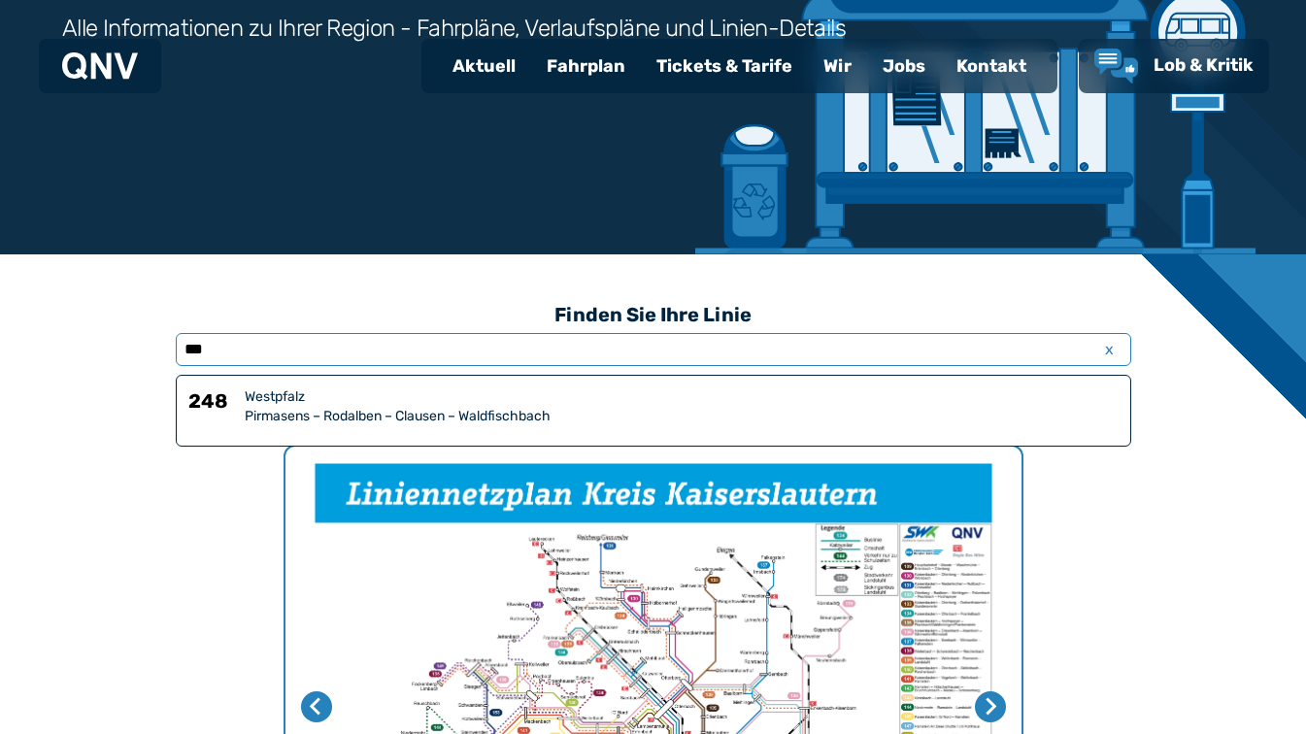
type input "***"
click at [568, 404] on div "Westpfalz" at bounding box center [682, 396] width 874 height 19
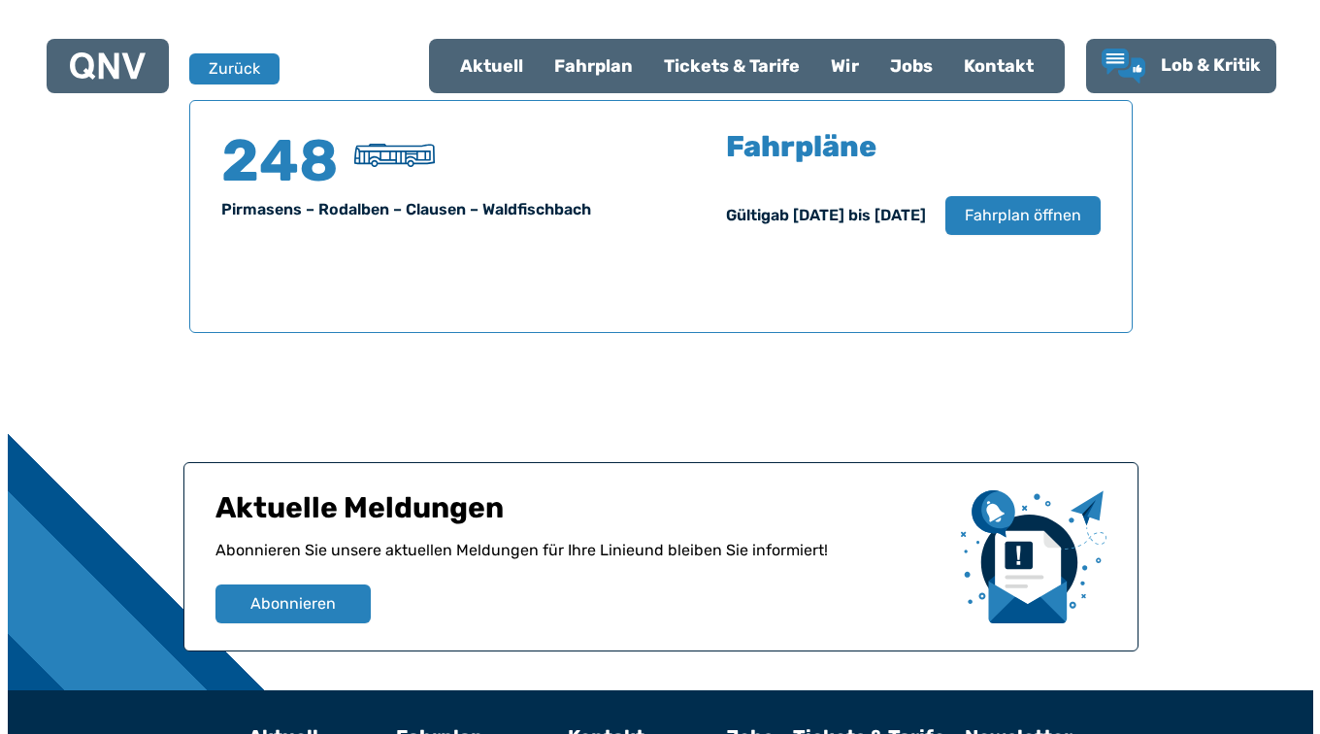
scroll to position [1280, 0]
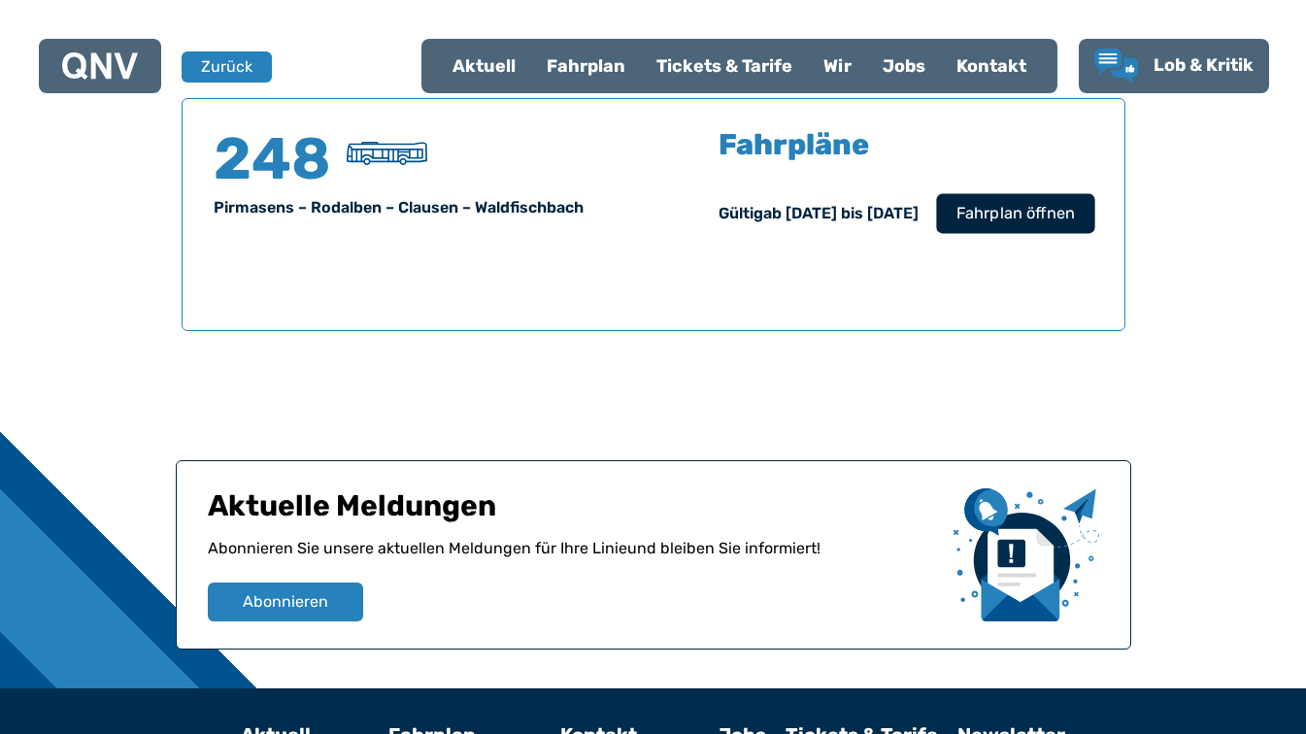
click at [988, 218] on span "Fahrplan öffnen" at bounding box center [1014, 213] width 118 height 23
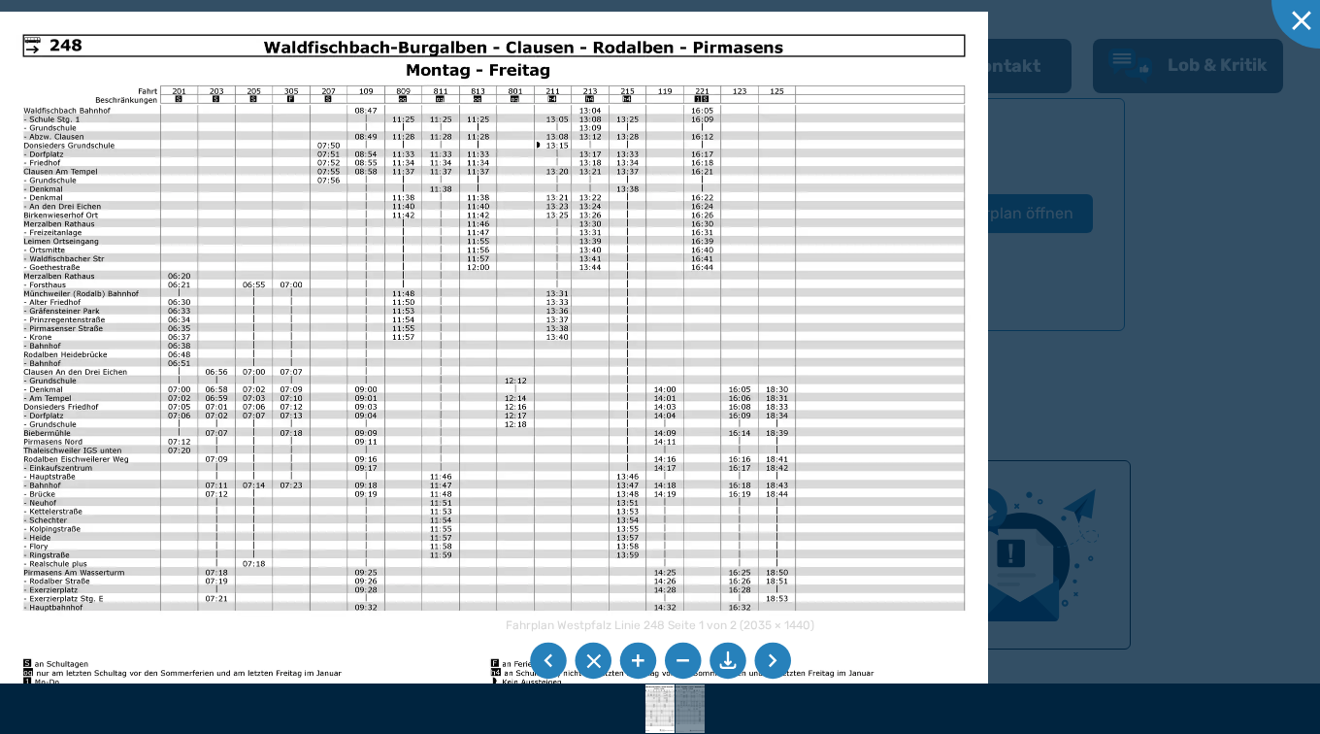
click at [86, 355] on img at bounding box center [494, 361] width 988 height 699
